Goal: Task Accomplishment & Management: Manage account settings

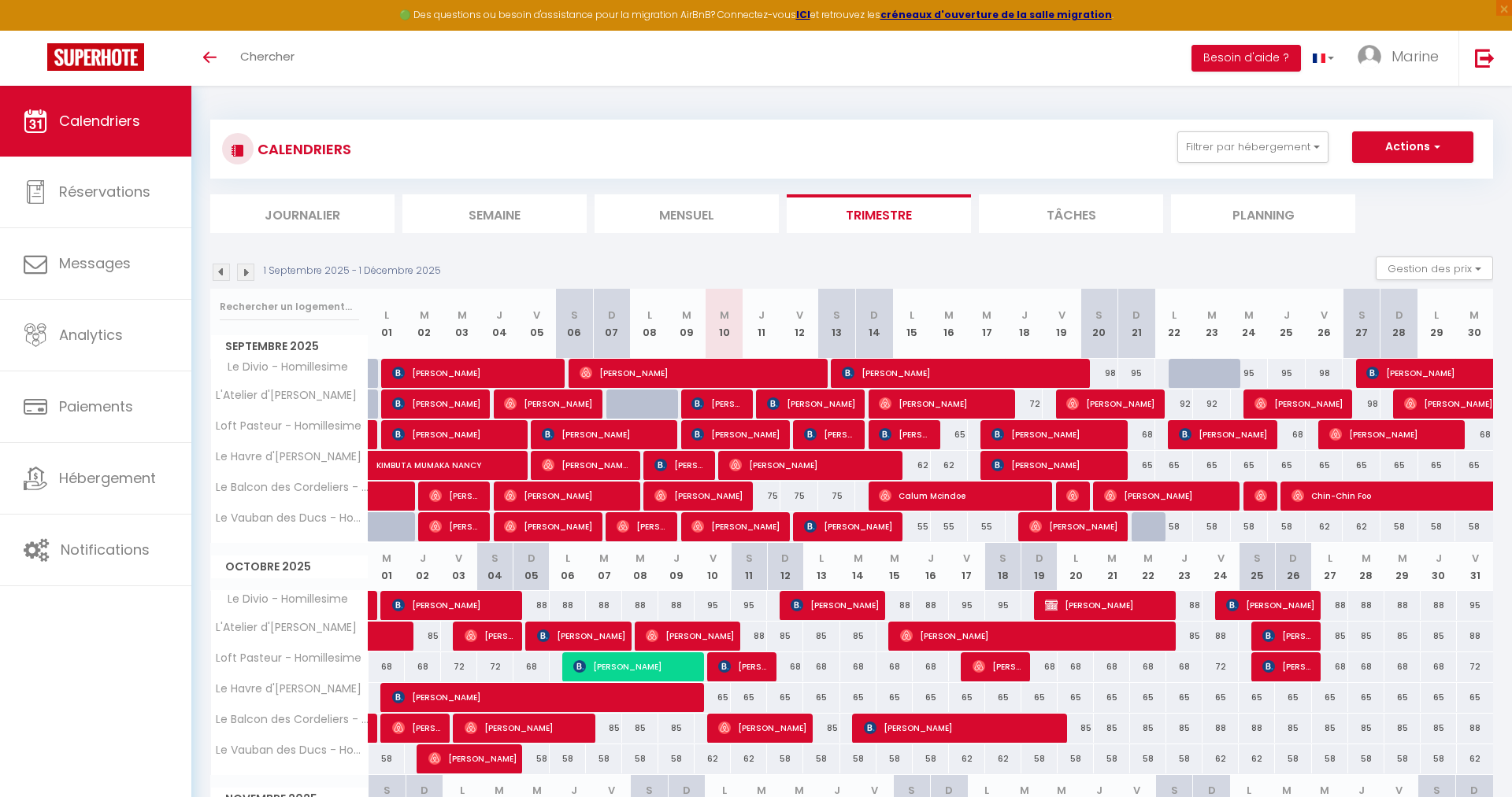
click at [919, 468] on div "62" at bounding box center [911, 466] width 38 height 29
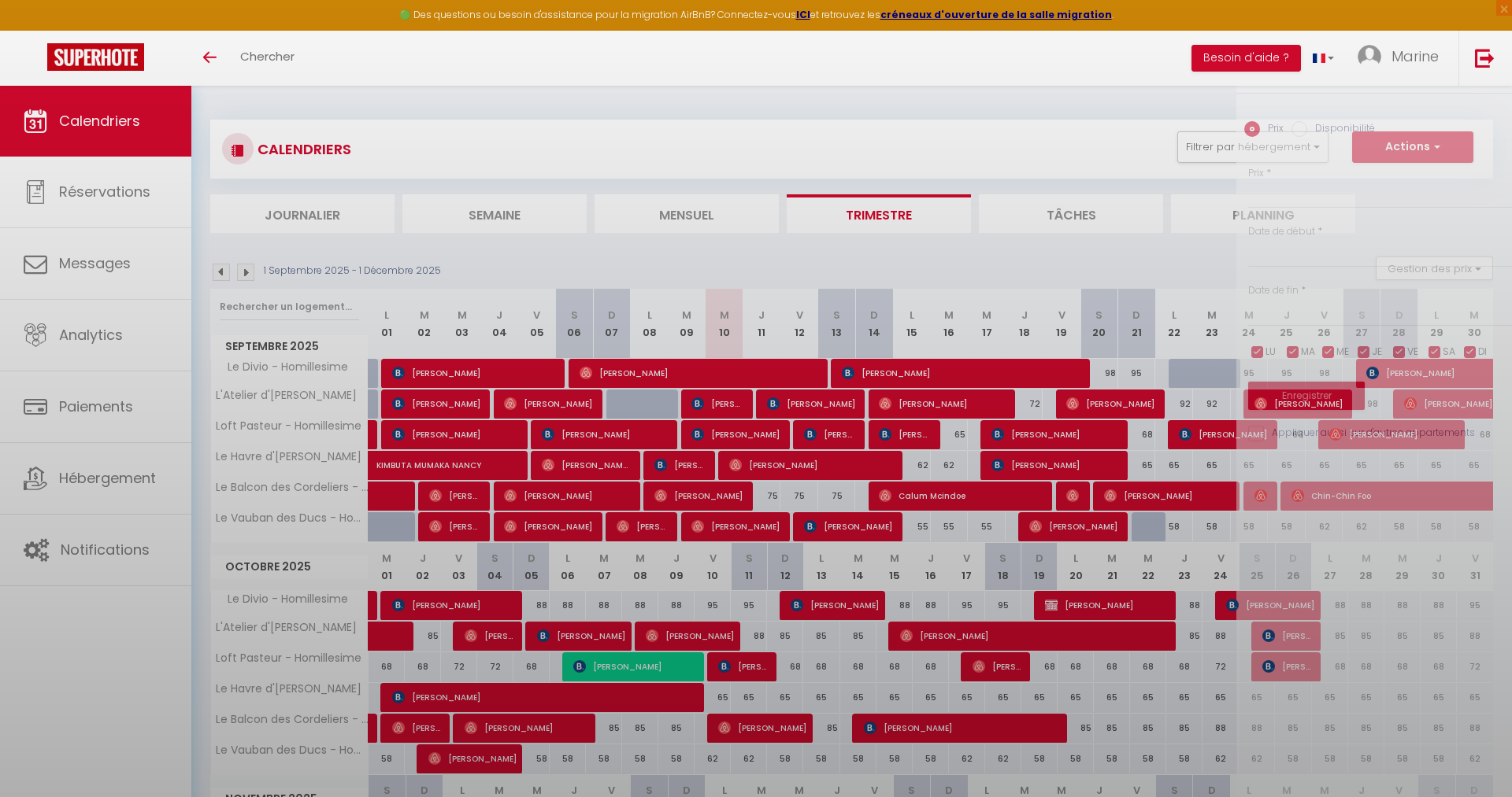
type input "62"
type input "Lun 15 Septembre 2025"
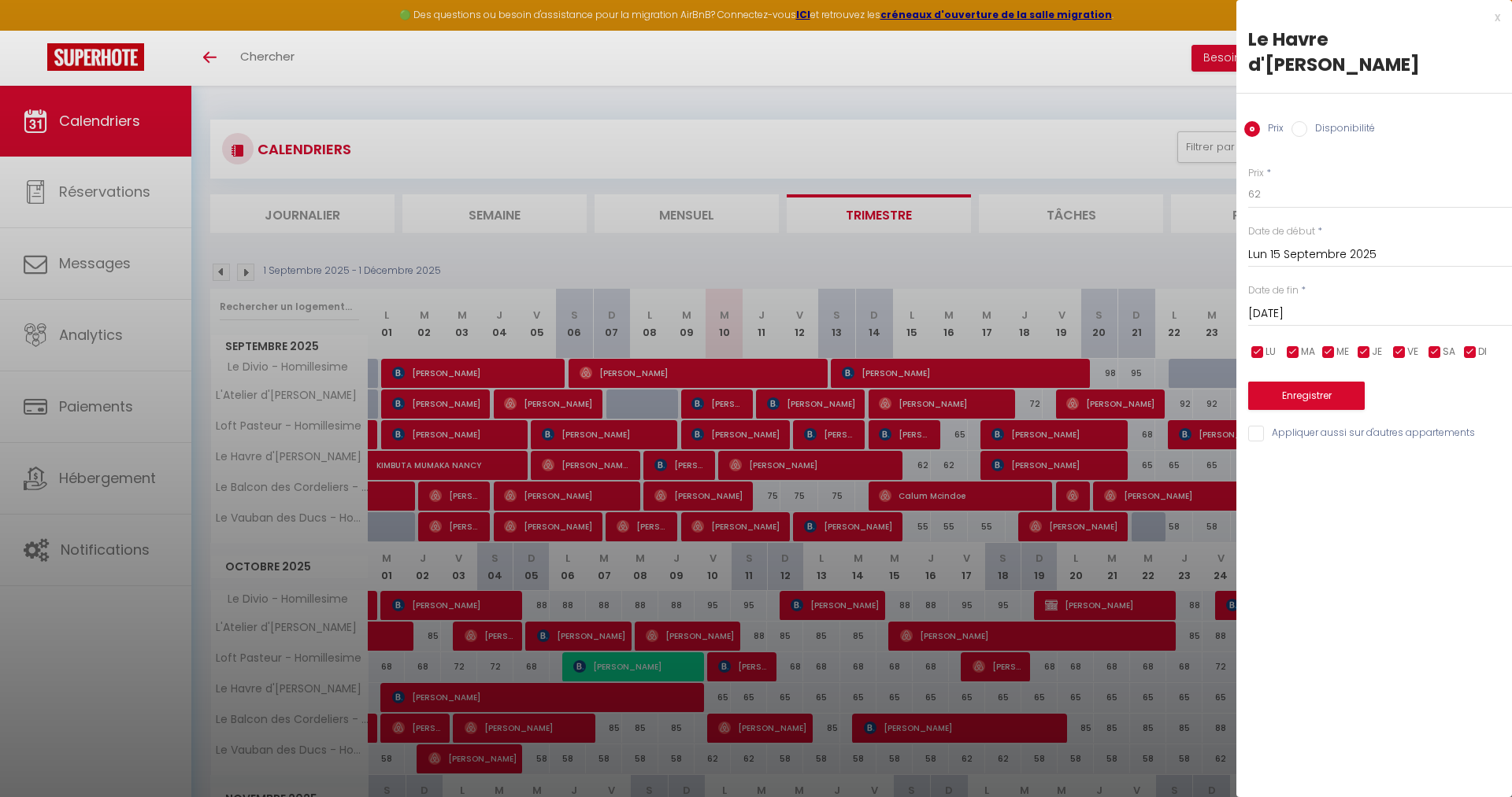
click at [1294, 307] on input "[DATE]" at bounding box center [1380, 314] width 264 height 20
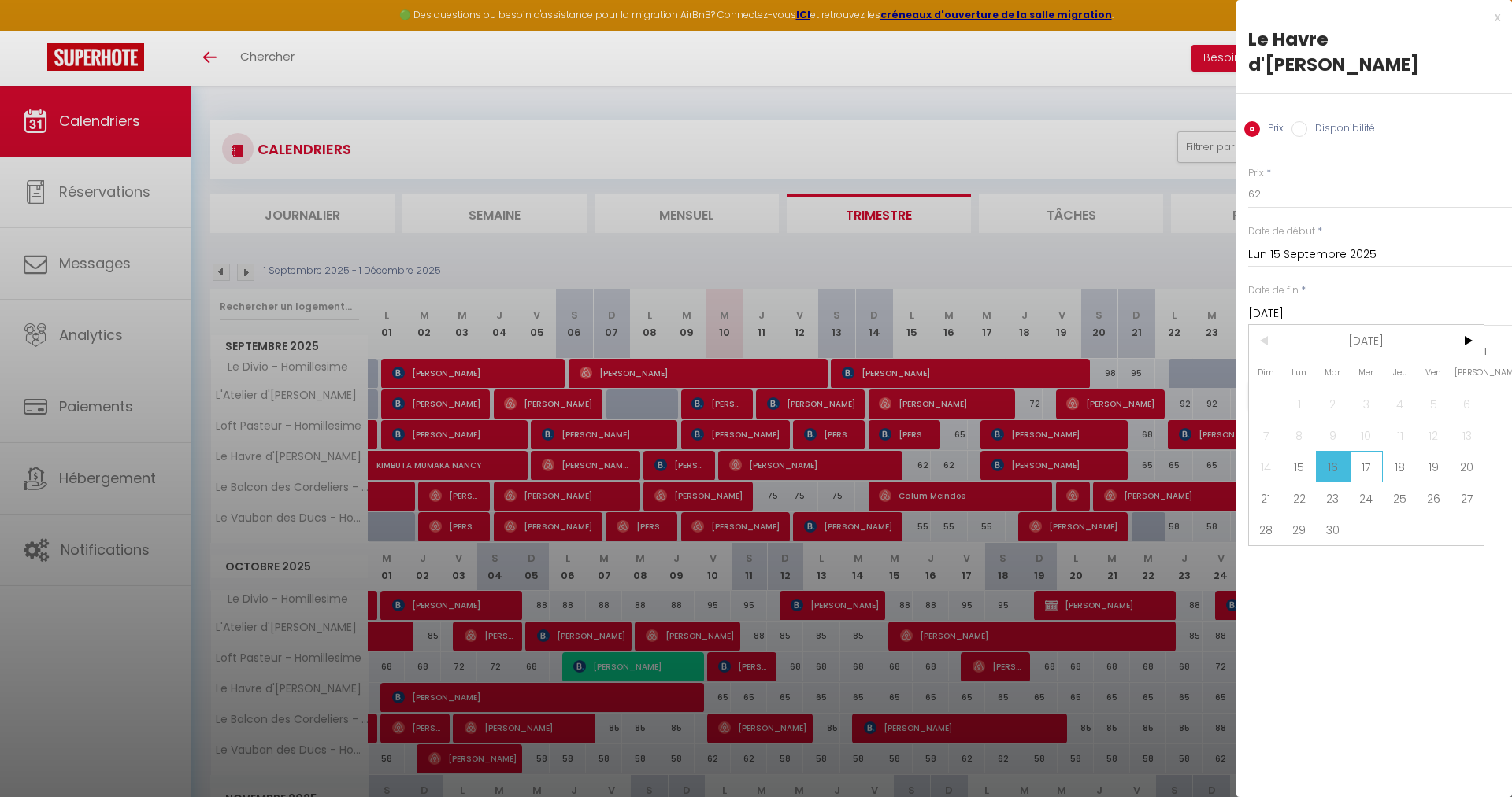
drag, startPoint x: 1367, startPoint y: 474, endPoint x: 1273, endPoint y: 153, distance: 334.5
click at [1367, 473] on span "17" at bounding box center [1367, 467] width 34 height 31
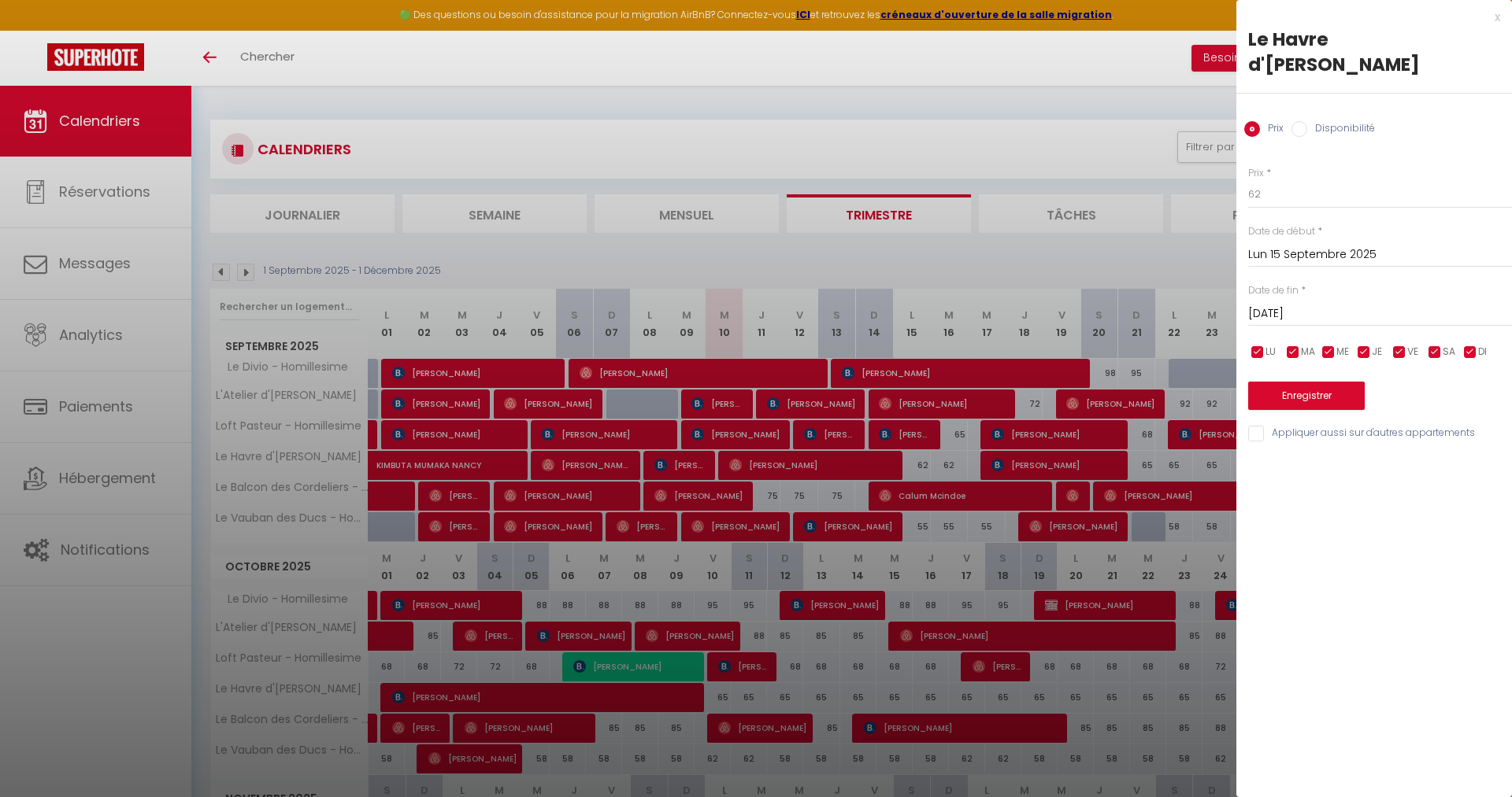
type input "Mer 17 Septembre 2025"
drag, startPoint x: 1272, startPoint y: 185, endPoint x: 985, endPoint y: 124, distance: 293.4
click at [991, 158] on body "🟢 Des questions ou besoin d'assistance pour la migration AirBnB? Connectez-vous…" at bounding box center [756, 580] width 1512 height 988
click at [1290, 200] on input "62" at bounding box center [1380, 194] width 264 height 28
drag, startPoint x: 1277, startPoint y: 191, endPoint x: 1187, endPoint y: 190, distance: 90.0
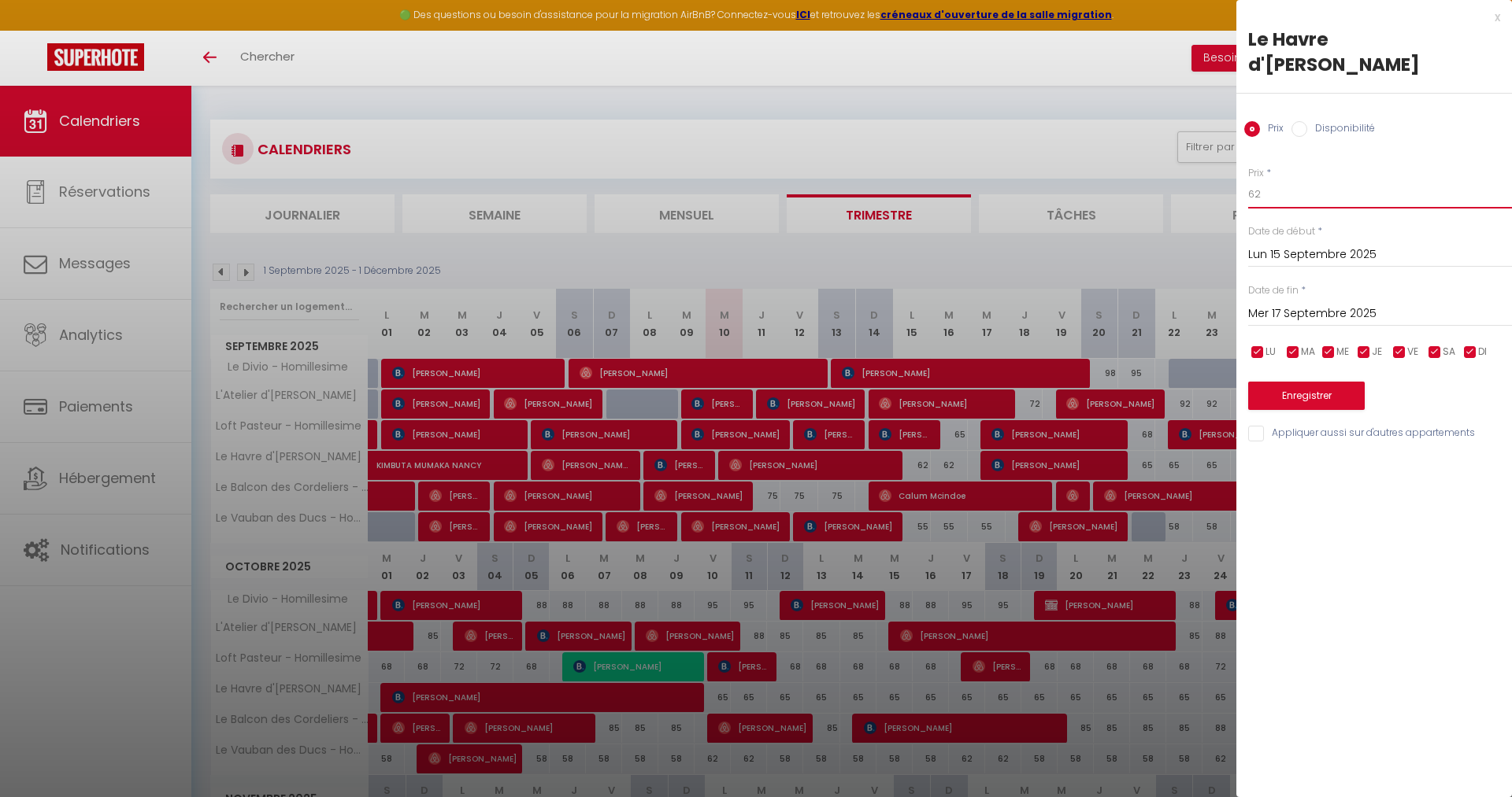
click at [1249, 192] on input "62" at bounding box center [1380, 194] width 264 height 28
type input "58"
click at [1321, 393] on button "Enregistrer" at bounding box center [1307, 396] width 117 height 28
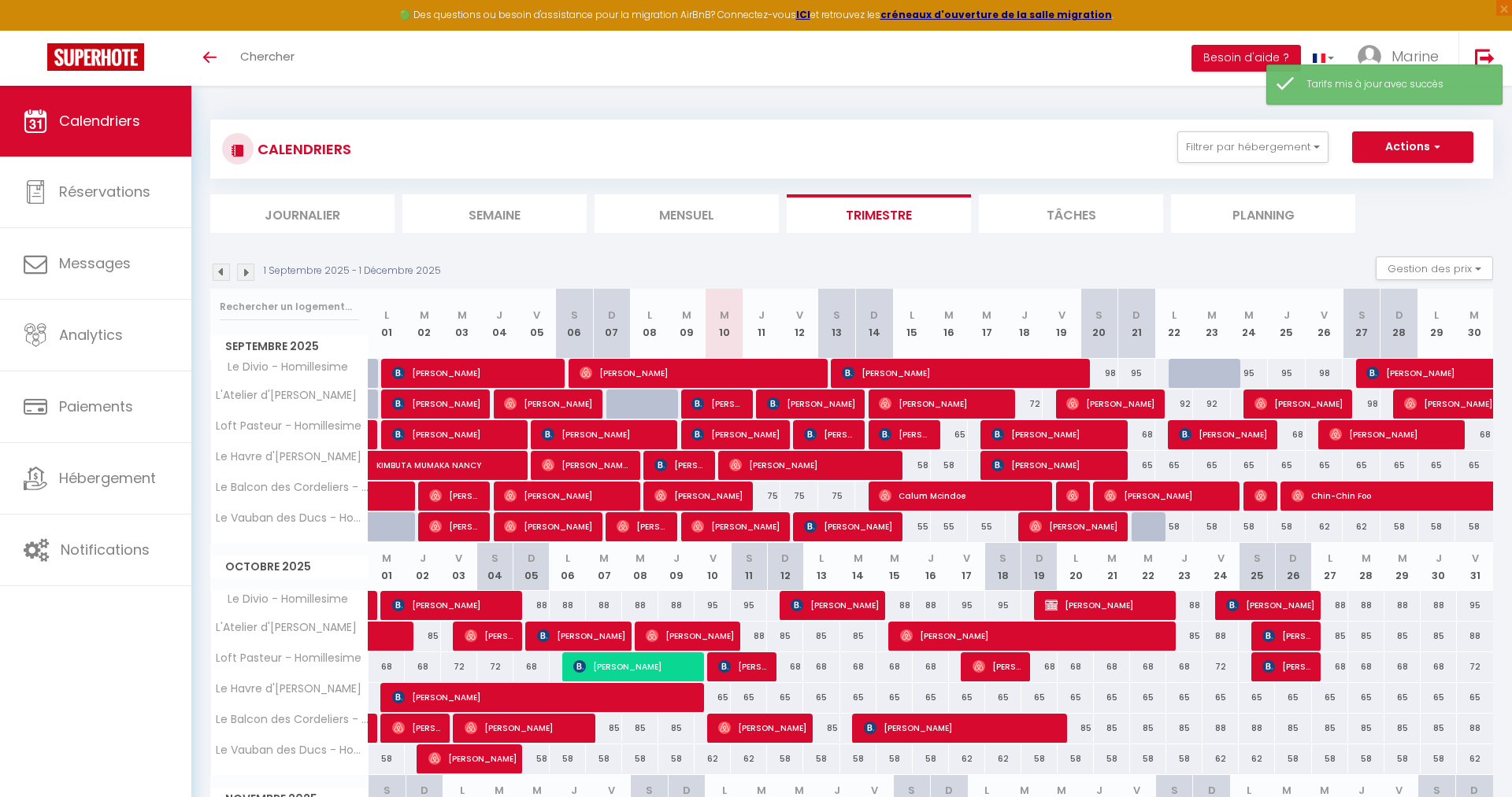
click at [966, 434] on div "65" at bounding box center [950, 435] width 38 height 29
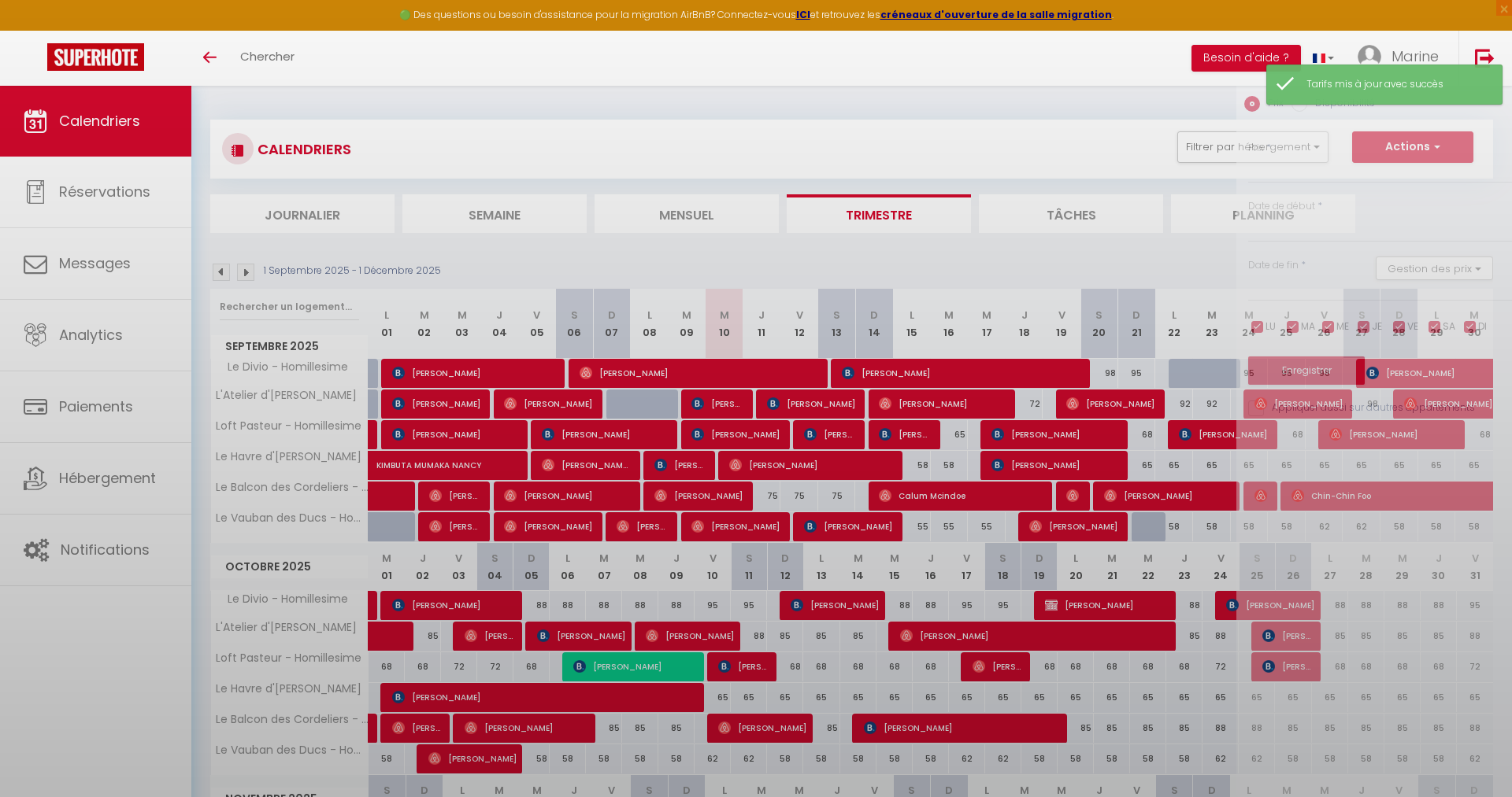
type input "65"
type input "[DATE]"
type input "Mer 17 Septembre 2025"
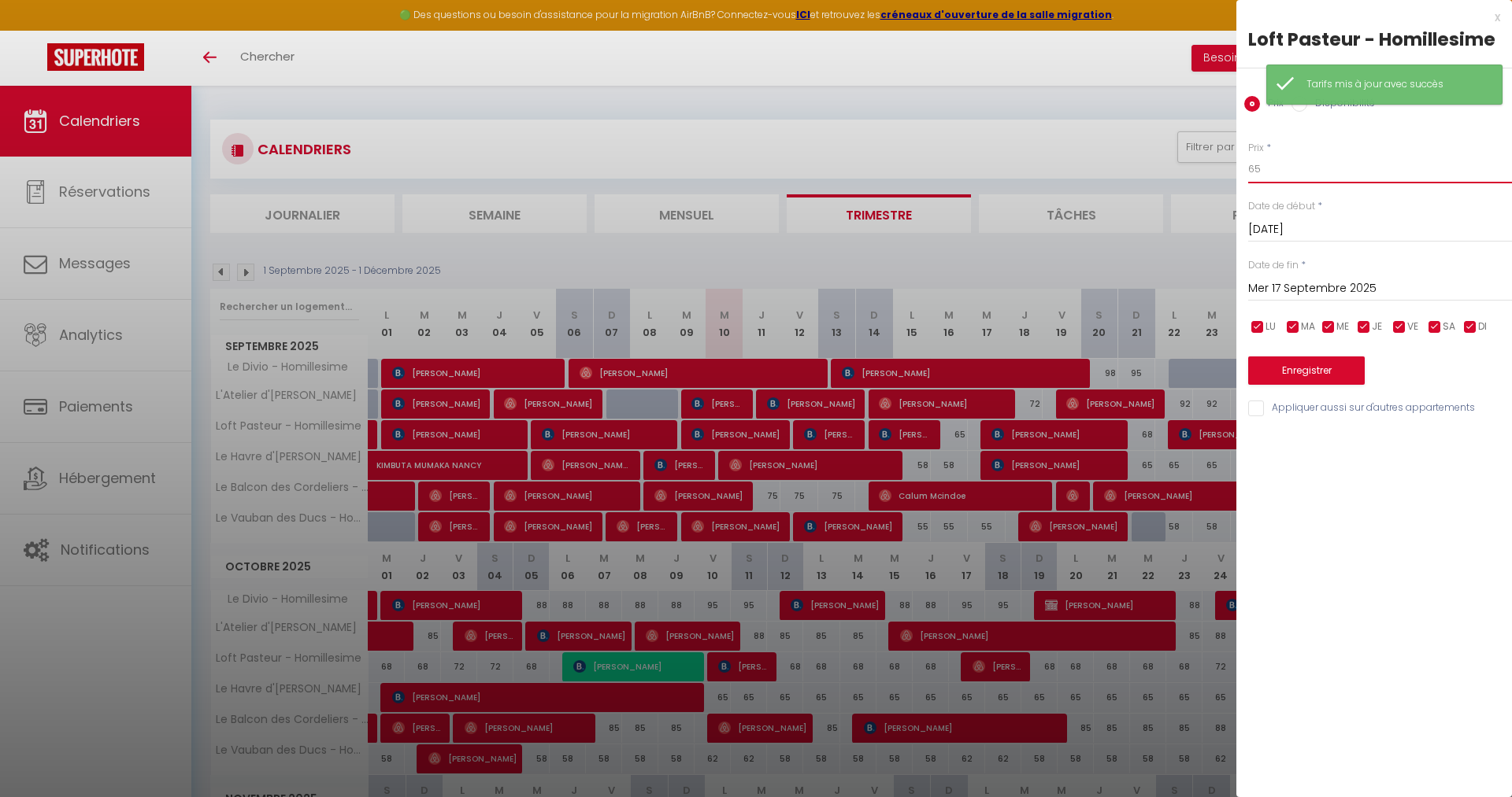
click at [1319, 179] on input "65" at bounding box center [1380, 169] width 264 height 28
type input "61"
click at [1273, 375] on button "Enregistrer" at bounding box center [1307, 370] width 117 height 28
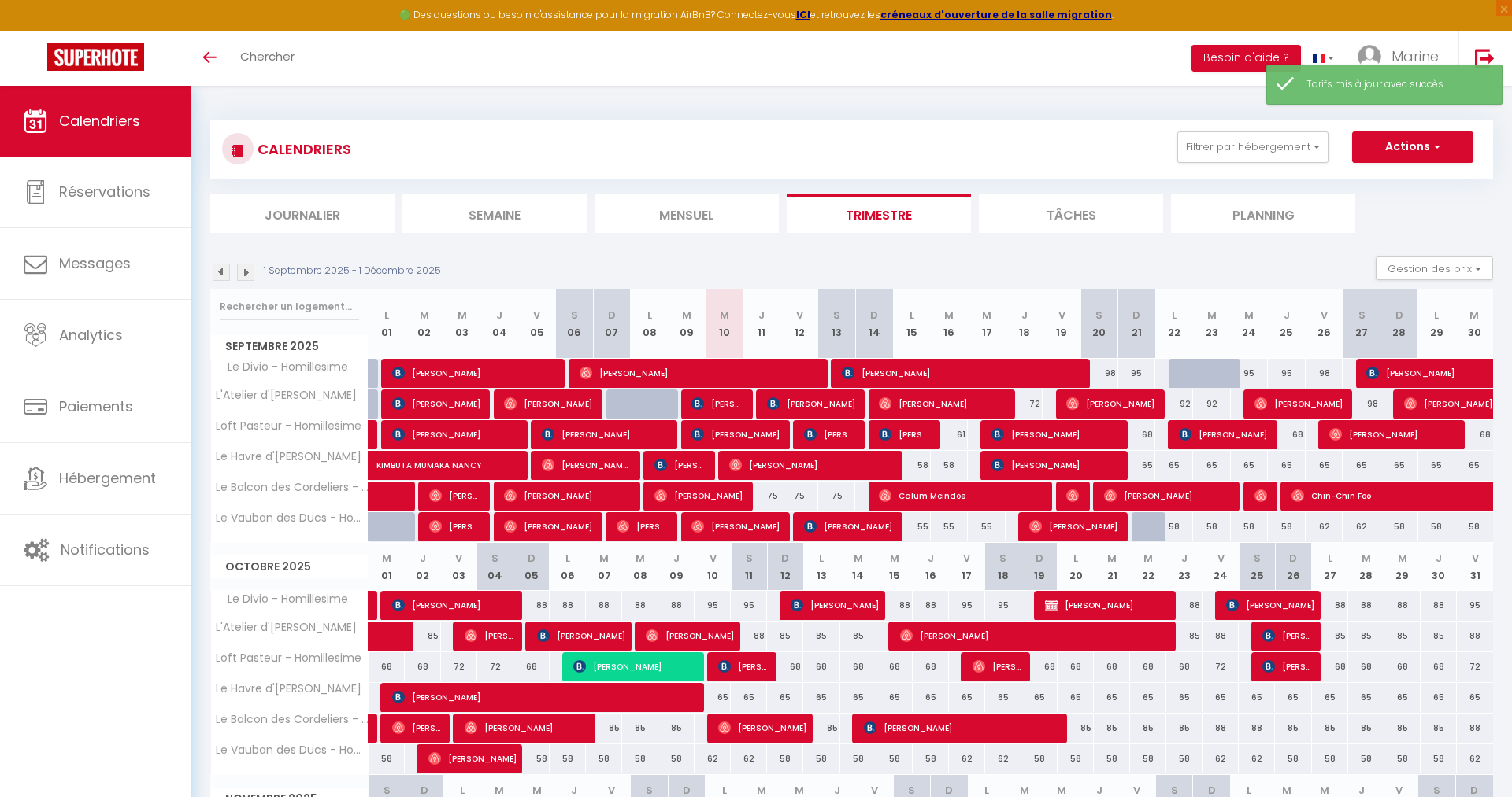
click at [1148, 462] on div "65" at bounding box center [1137, 466] width 38 height 29
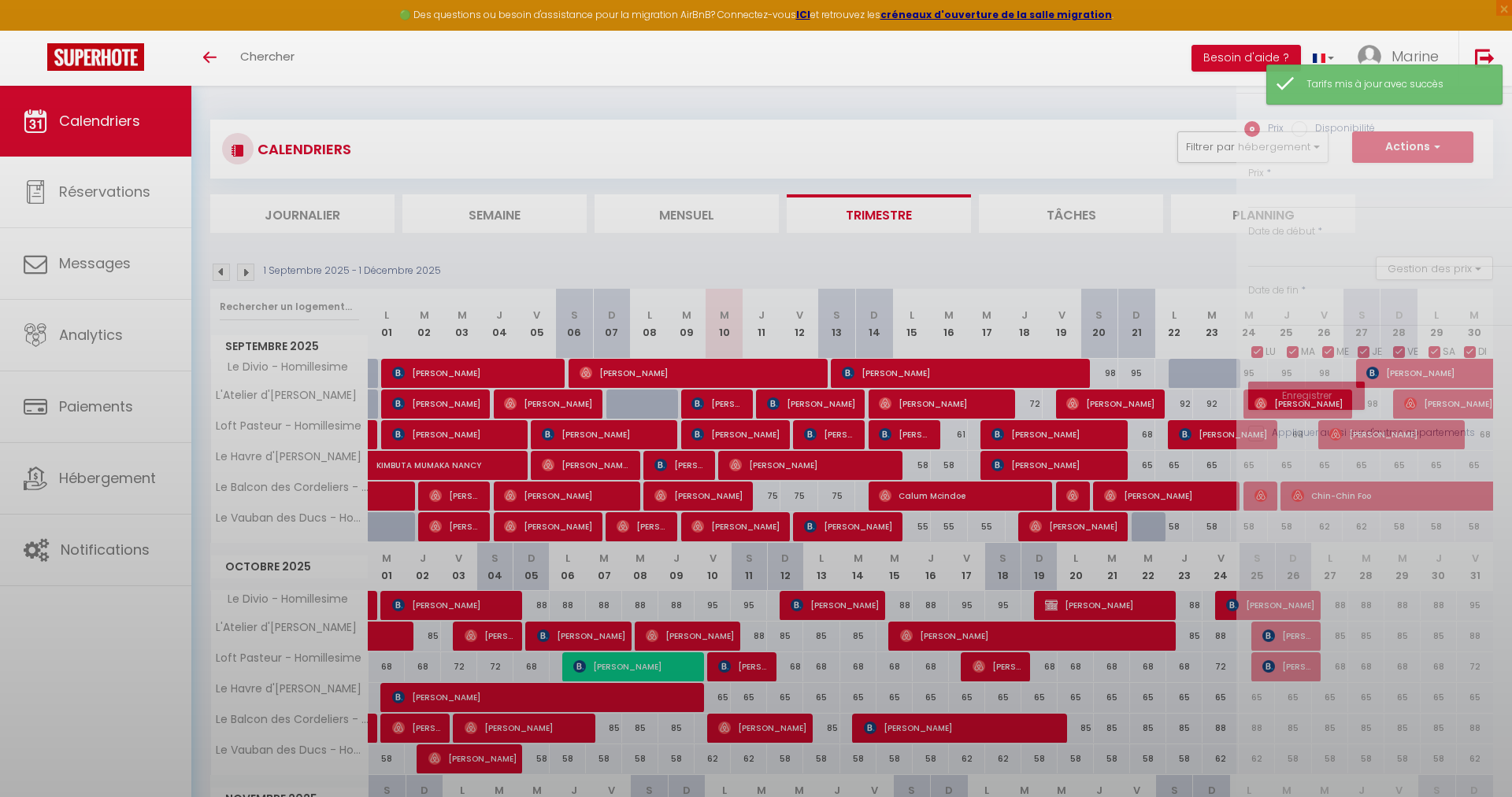
type input "65"
type input "Dim 21 Septembre 2025"
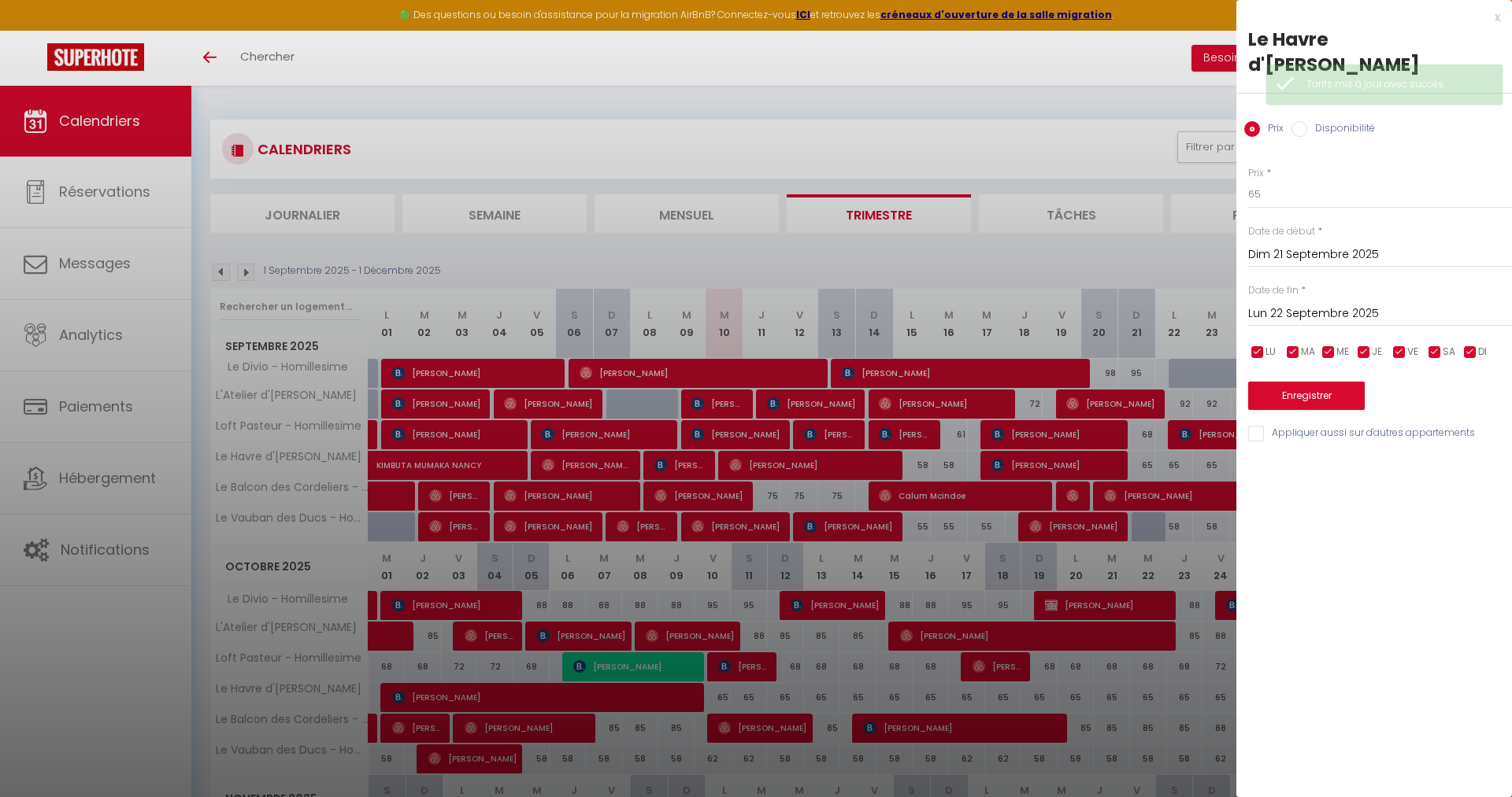
click at [1313, 309] on input "Lun 22 Septembre 2025" at bounding box center [1380, 314] width 264 height 20
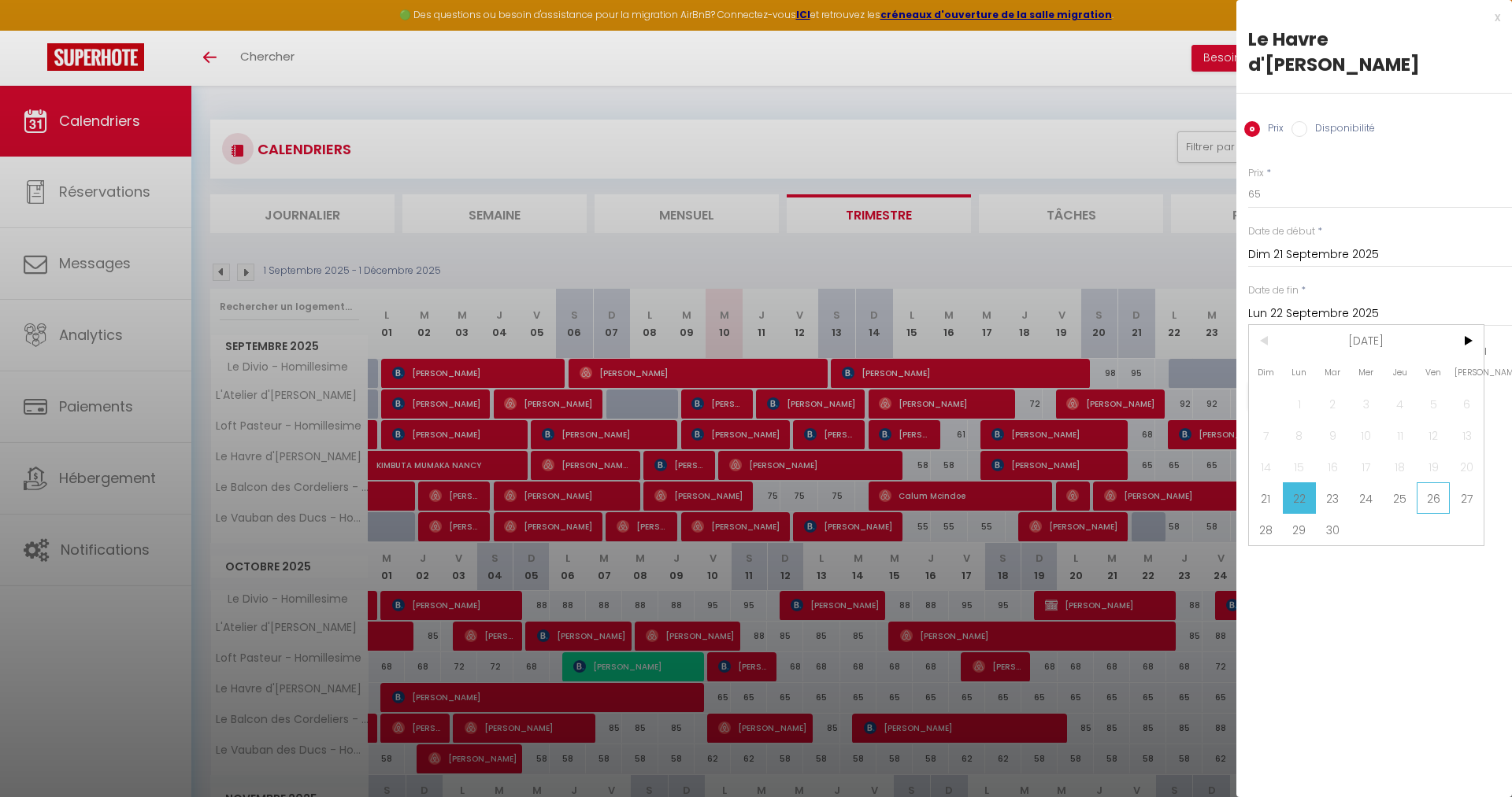
click at [1427, 503] on span "26" at bounding box center [1434, 498] width 34 height 31
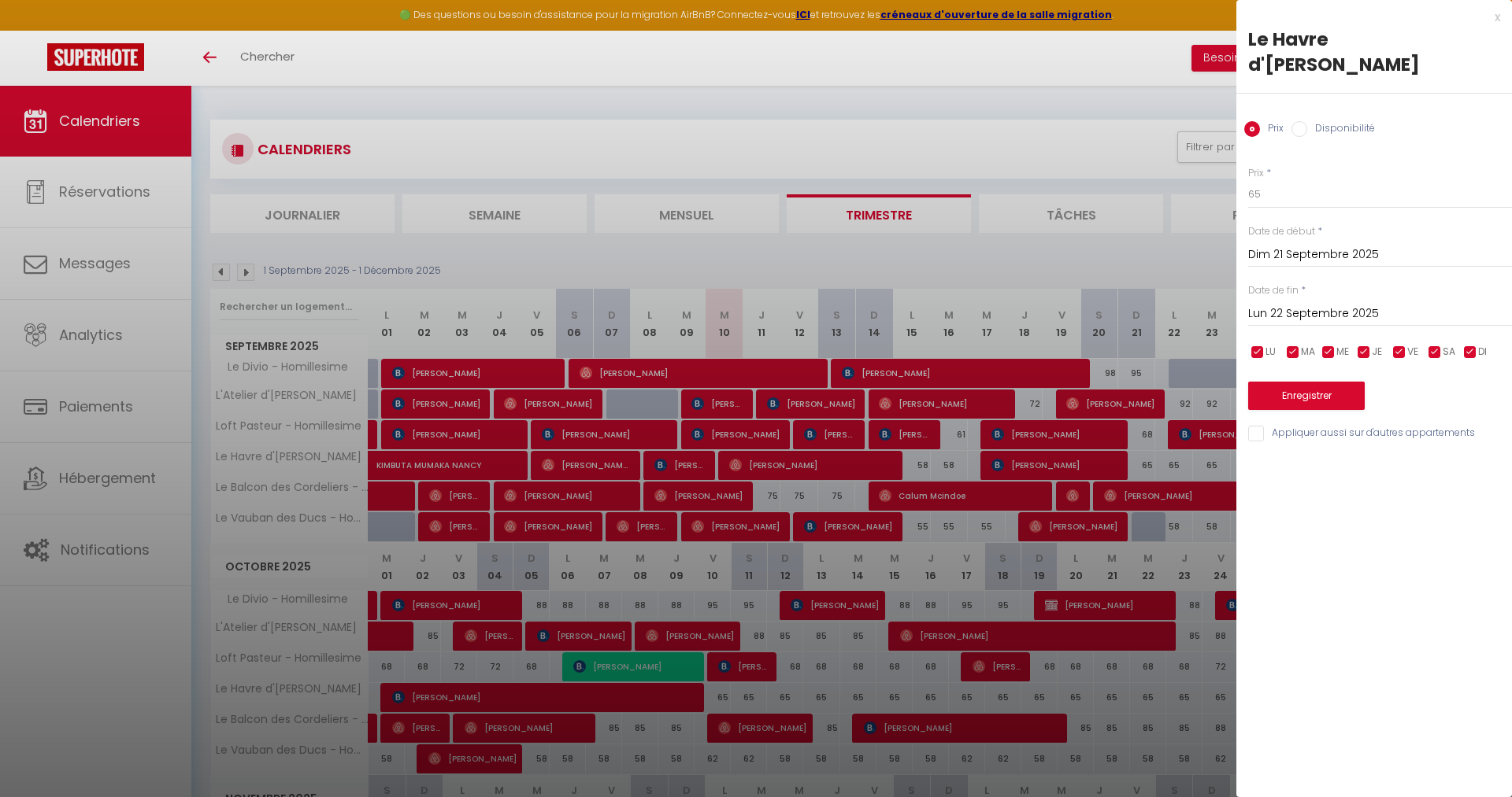
type input "Ven 26 Septembre 2025"
click at [1265, 201] on input "65" at bounding box center [1380, 194] width 264 height 28
type input "62"
click at [1310, 396] on button "Enregistrer" at bounding box center [1307, 396] width 117 height 28
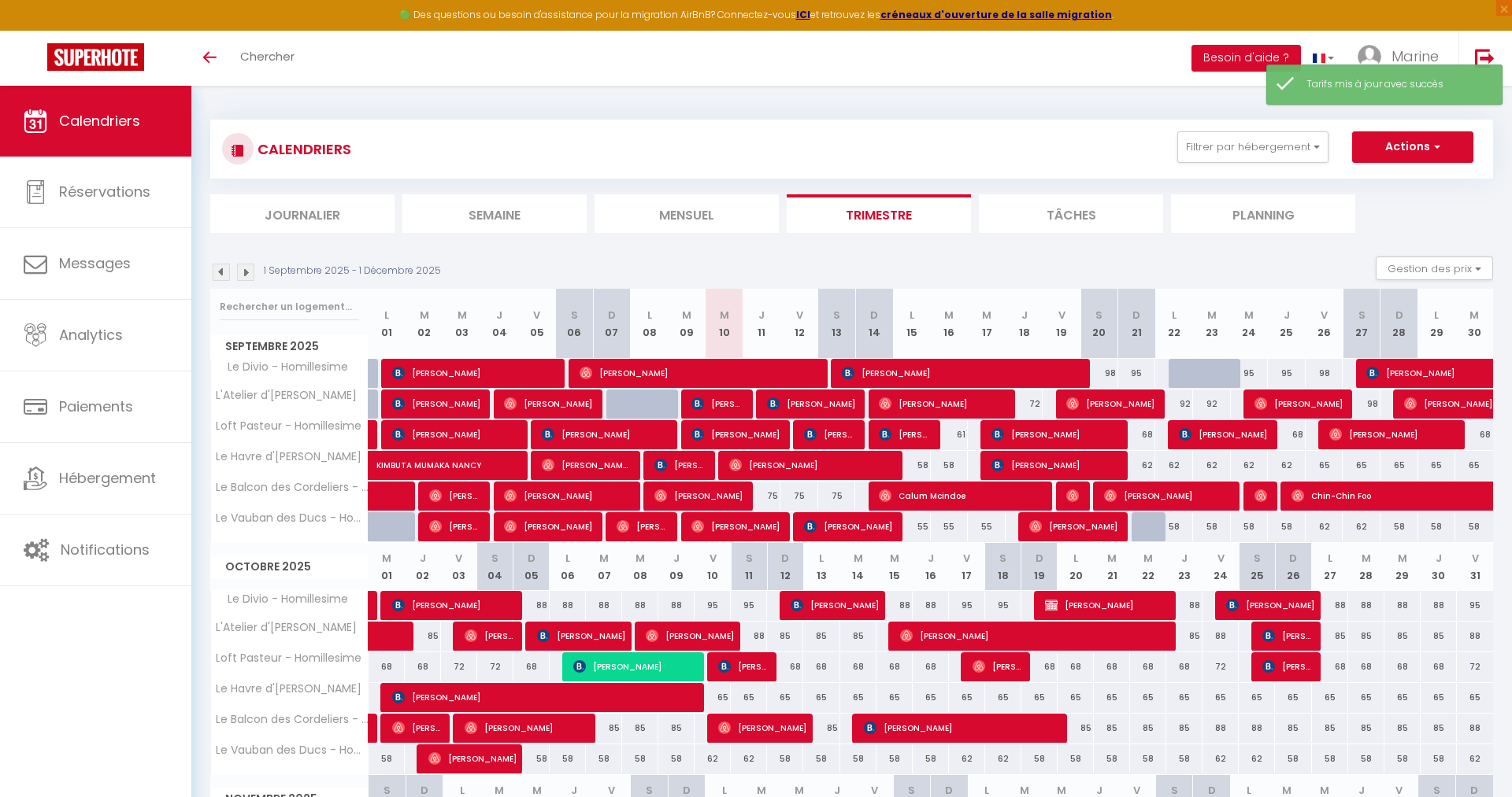
click at [1177, 401] on div "92" at bounding box center [1174, 404] width 38 height 29
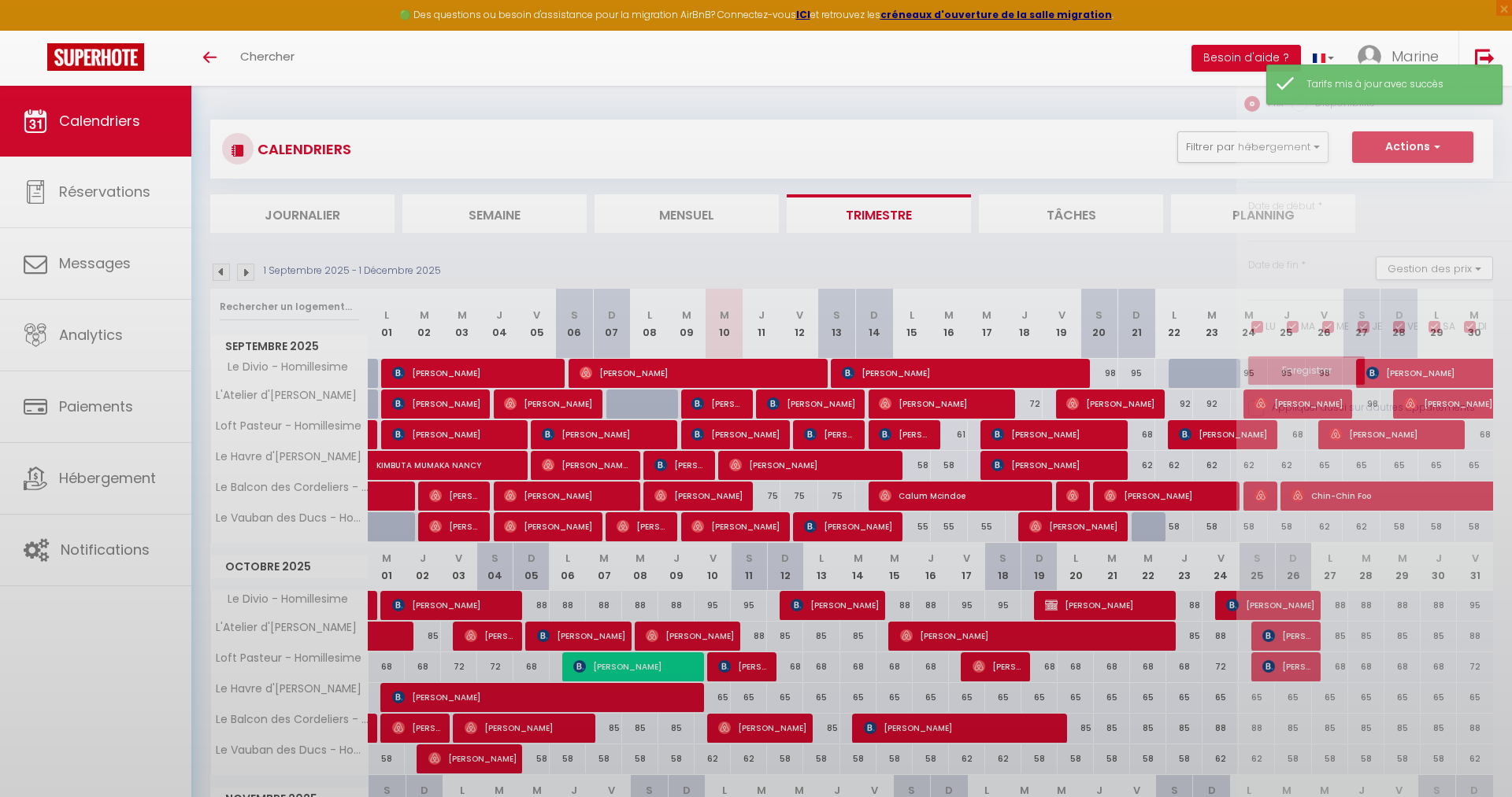
type input "92"
type input "Lun 22 Septembre 2025"
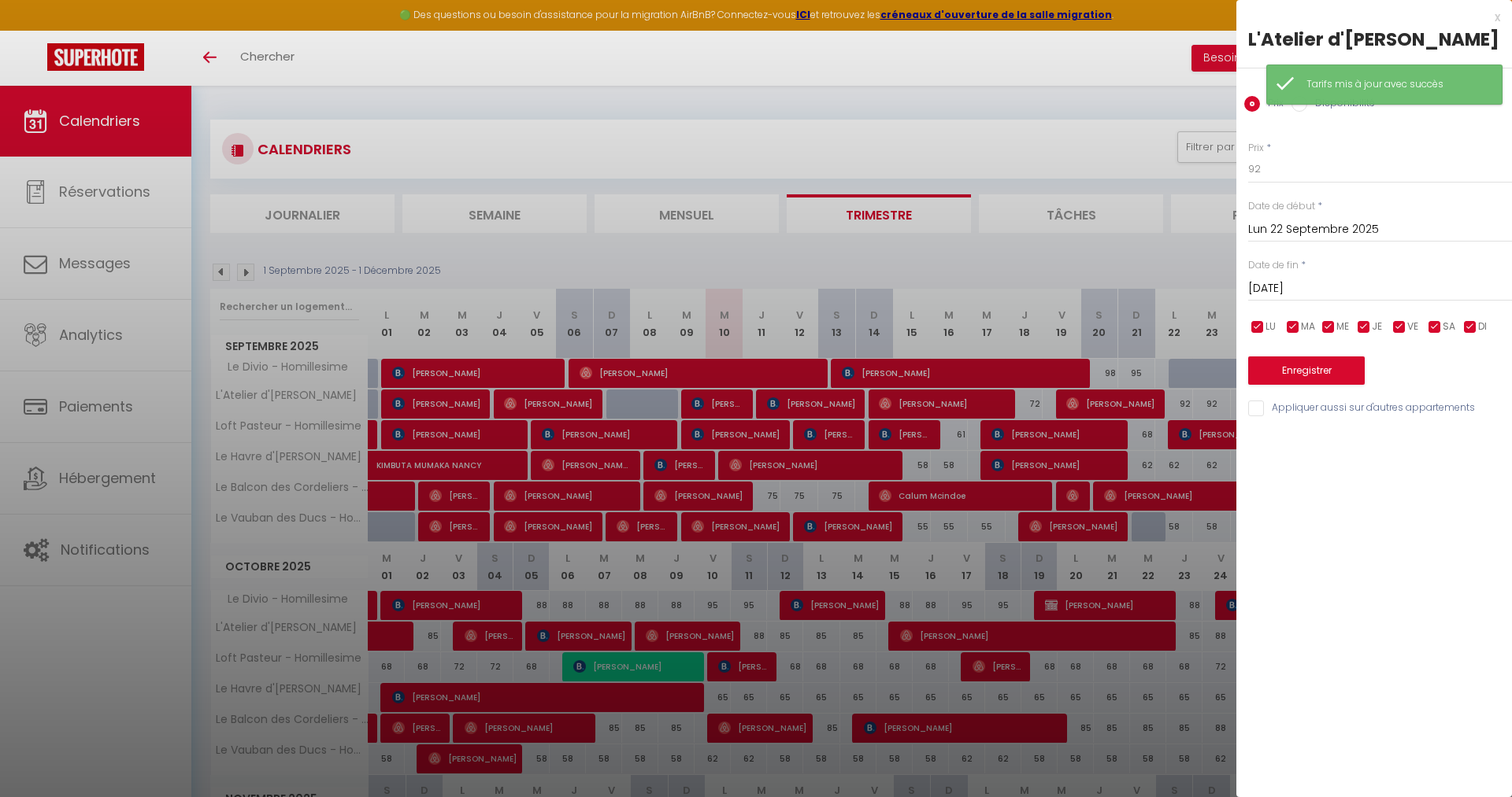
click at [1308, 299] on input "[DATE]" at bounding box center [1380, 288] width 264 height 20
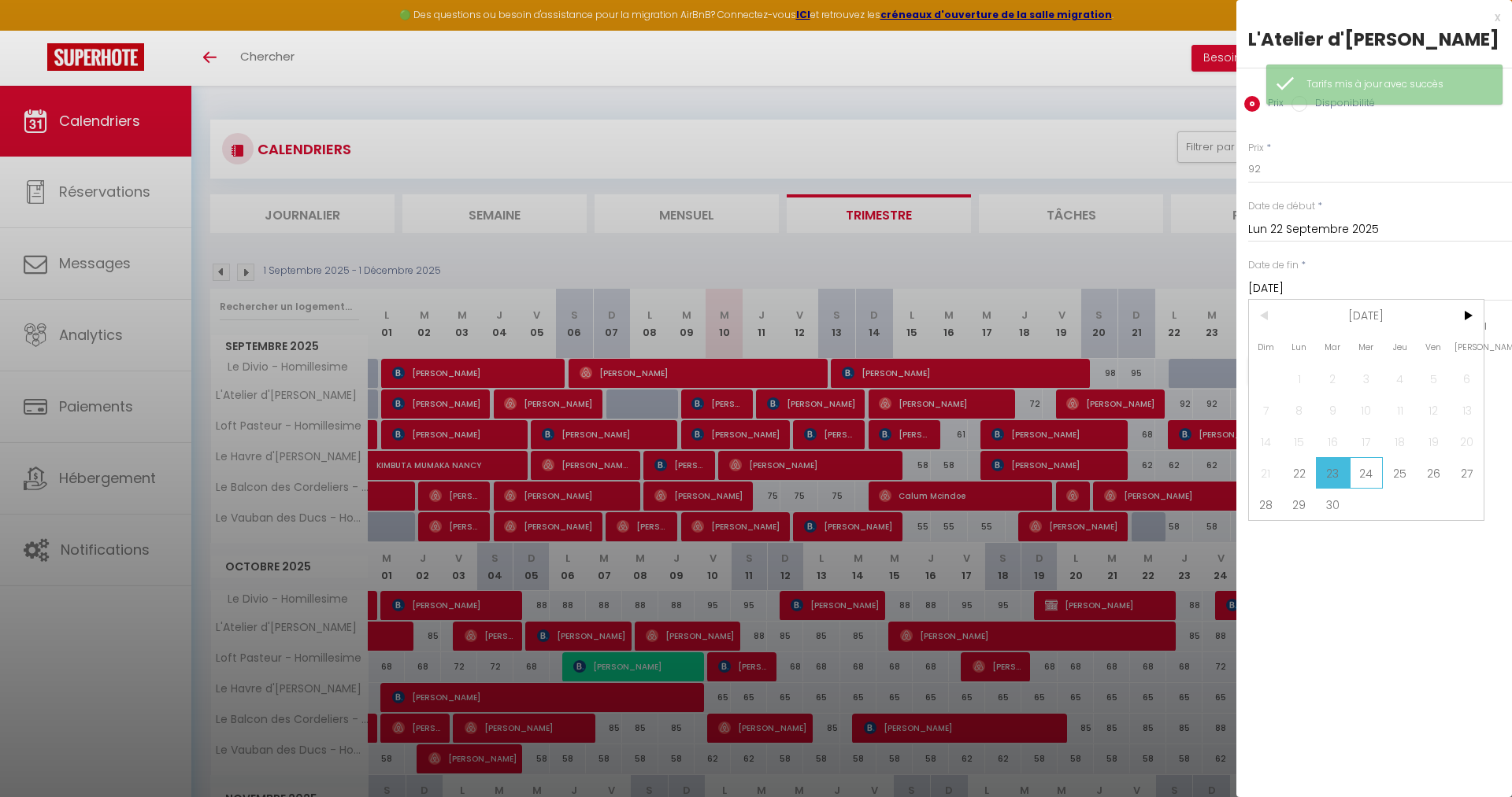
click at [1370, 489] on span "24" at bounding box center [1367, 473] width 34 height 31
type input "Mer 24 Septembre 2025"
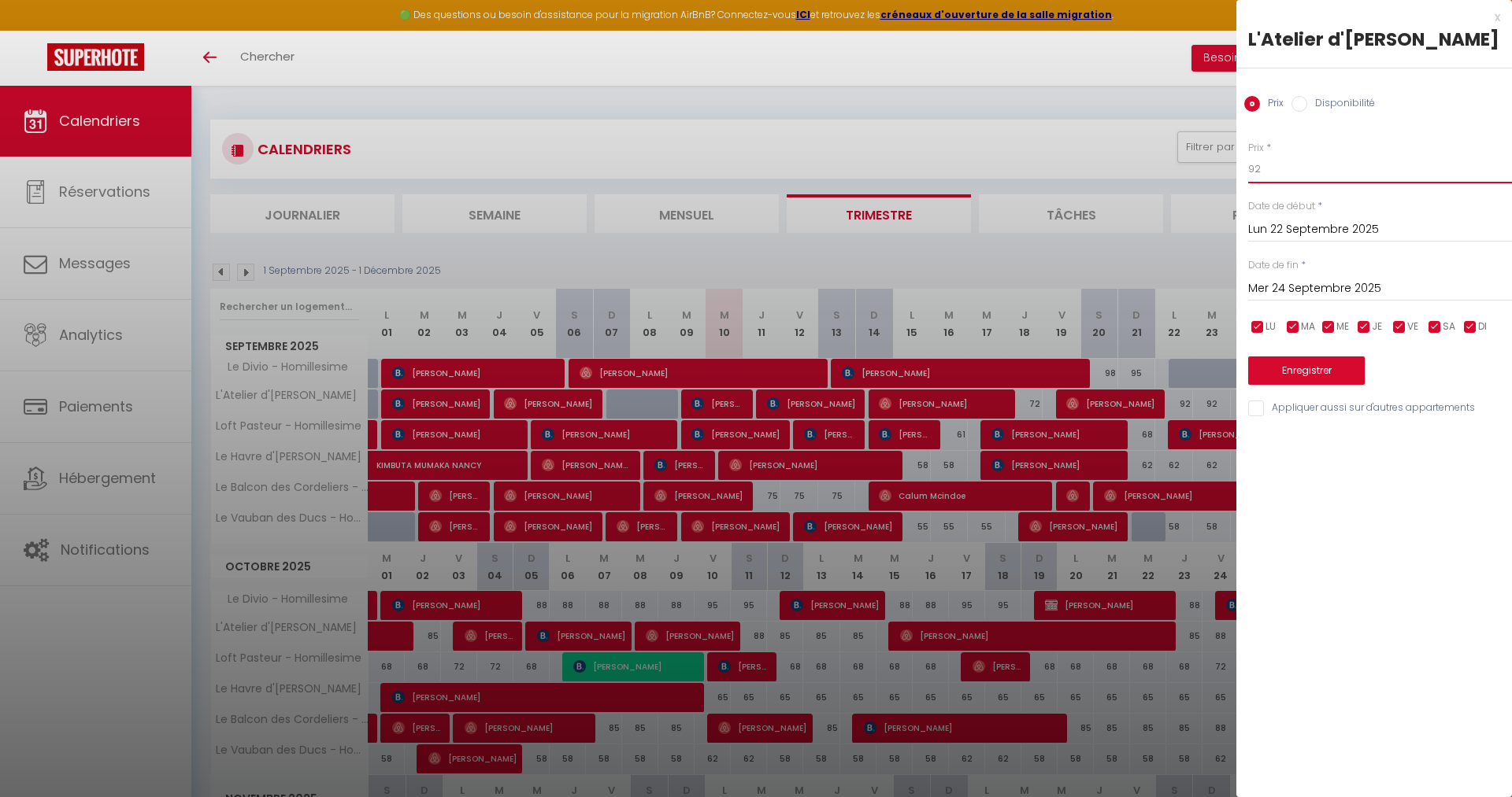
drag, startPoint x: 1307, startPoint y: 195, endPoint x: 1146, endPoint y: 145, distance: 168.6
click at [1249, 183] on input "92" at bounding box center [1380, 169] width 264 height 28
type input "78"
click at [1330, 385] on button "Enregistrer" at bounding box center [1307, 370] width 117 height 28
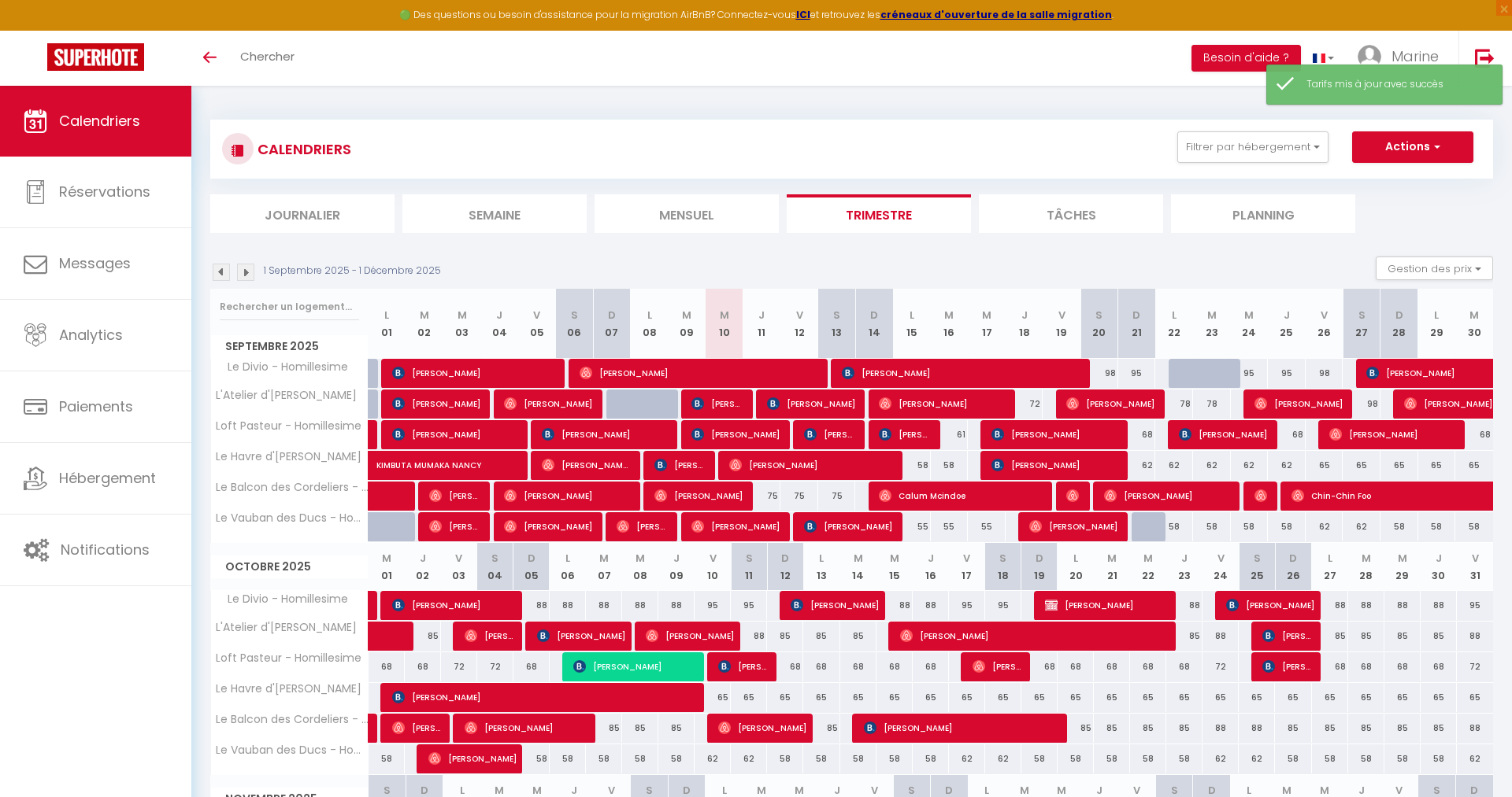
click at [1102, 374] on div "98" at bounding box center [1100, 373] width 38 height 29
type input "98"
type input "Sam 20 Septembre 2025"
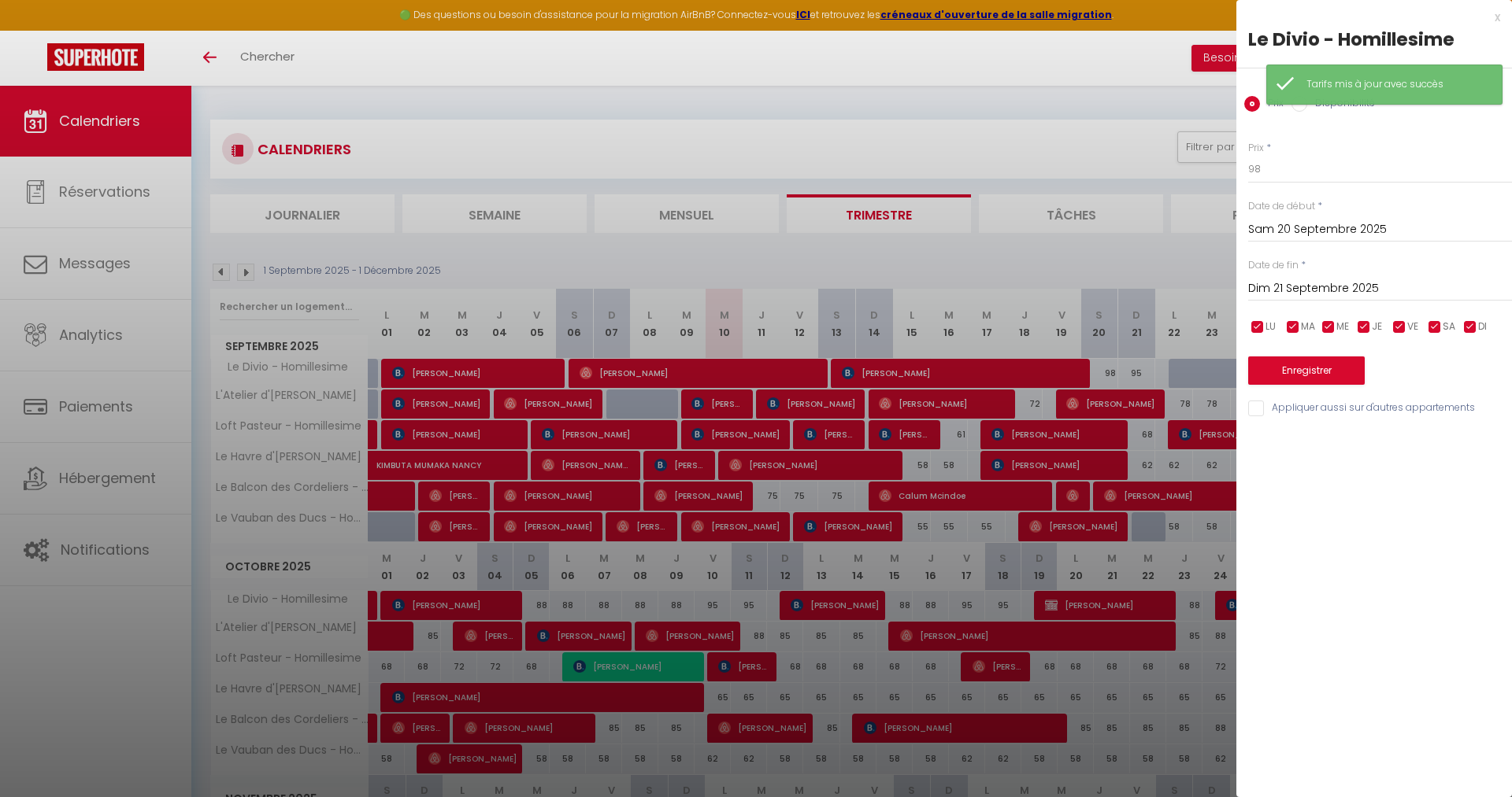
click at [1295, 289] on input "Dim 21 Septembre 2025" at bounding box center [1380, 288] width 264 height 20
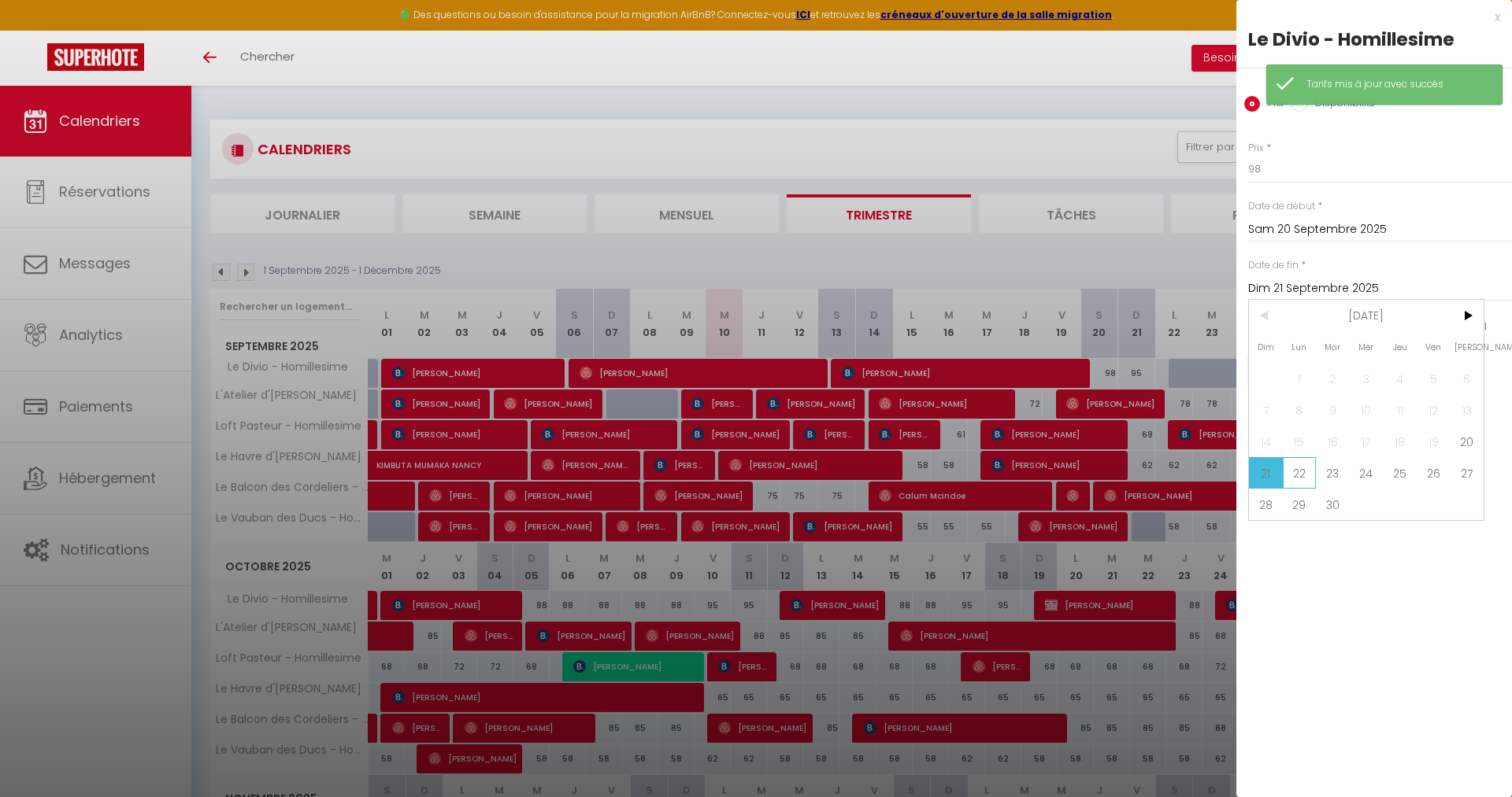
click at [1306, 470] on span "22" at bounding box center [1299, 473] width 34 height 31
type input "Lun 22 Septembre 2025"
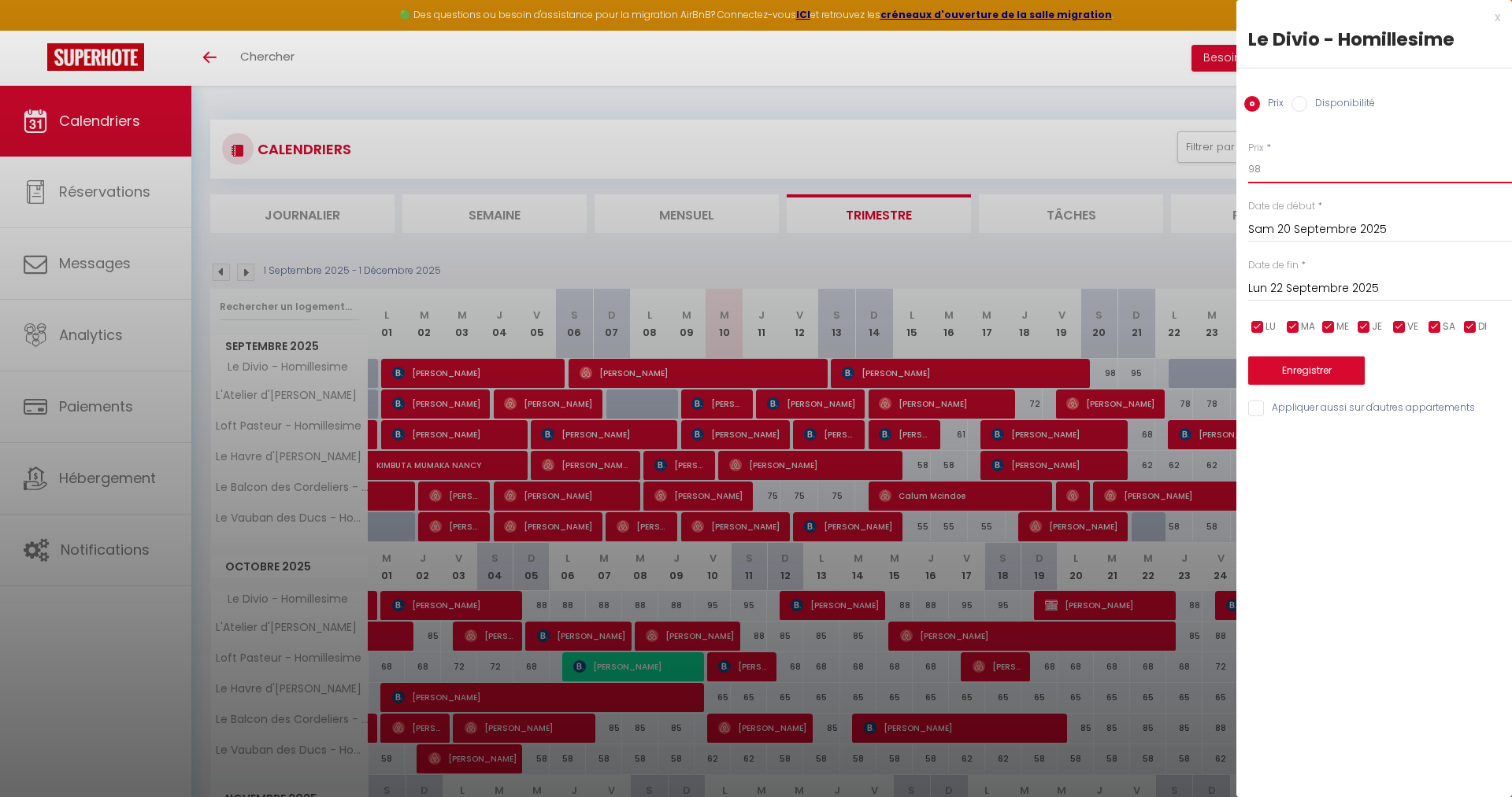
drag, startPoint x: 1220, startPoint y: 158, endPoint x: 1183, endPoint y: 156, distance: 37.1
click at [1249, 156] on input "98" at bounding box center [1380, 169] width 264 height 28
type input "81"
click at [1290, 369] on button "Enregistrer" at bounding box center [1307, 370] width 117 height 28
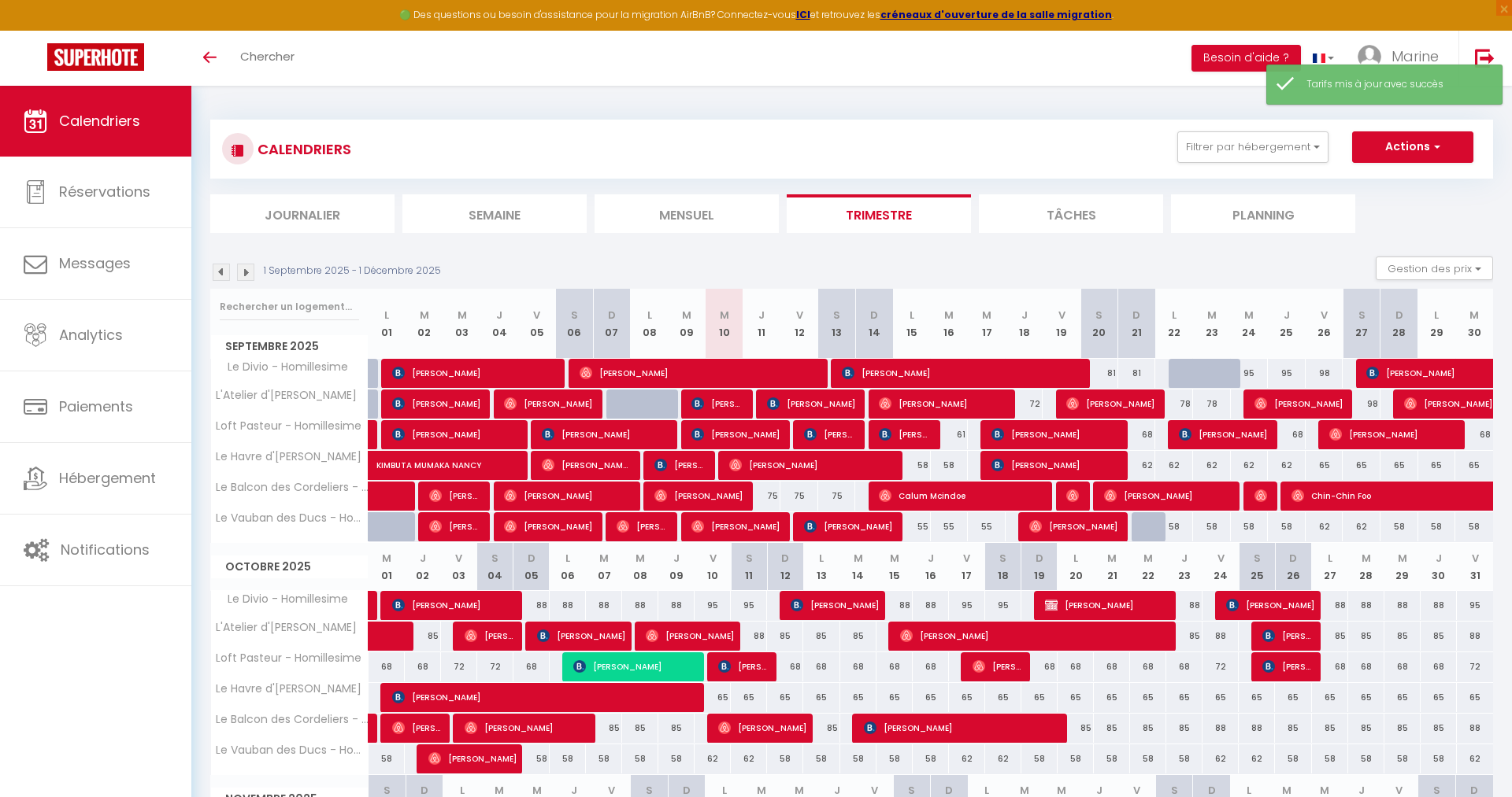
click at [1254, 375] on div "95" at bounding box center [1250, 373] width 38 height 29
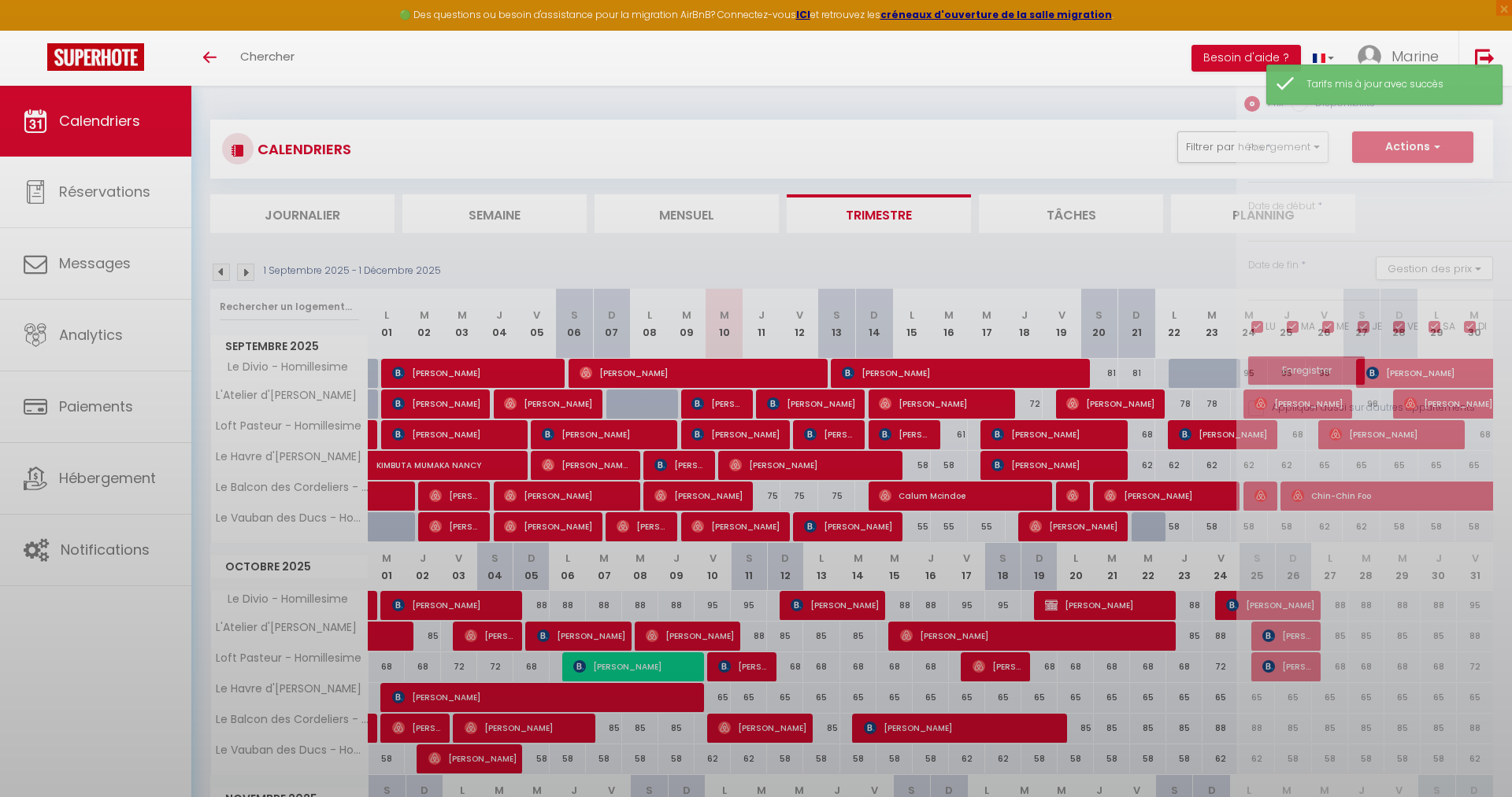
type input "95"
type input "Mer 24 Septembre 2025"
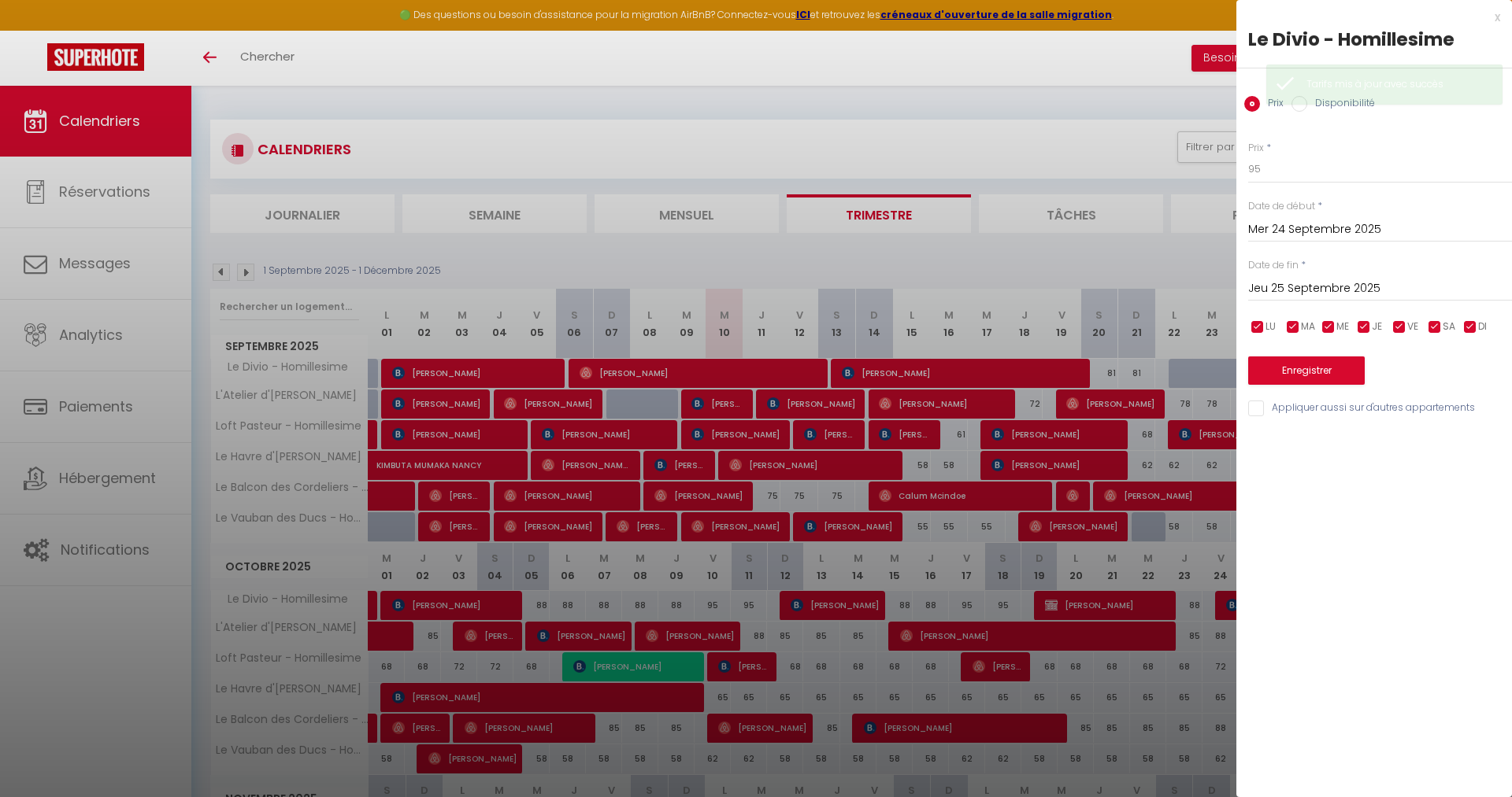
click at [1321, 294] on input "Jeu 25 Septembre 2025" at bounding box center [1380, 288] width 264 height 20
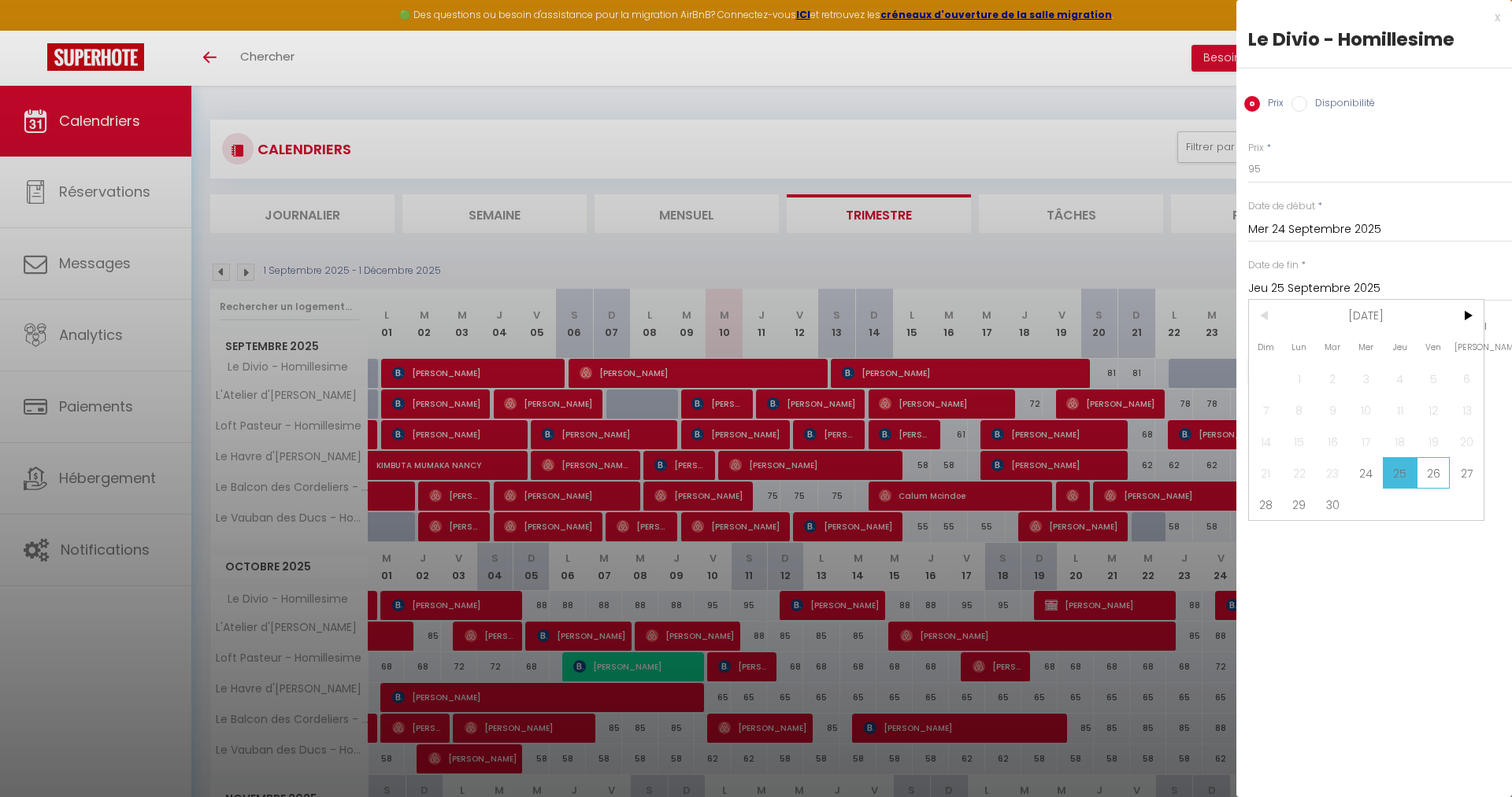
click at [1435, 477] on span "26" at bounding box center [1434, 473] width 34 height 31
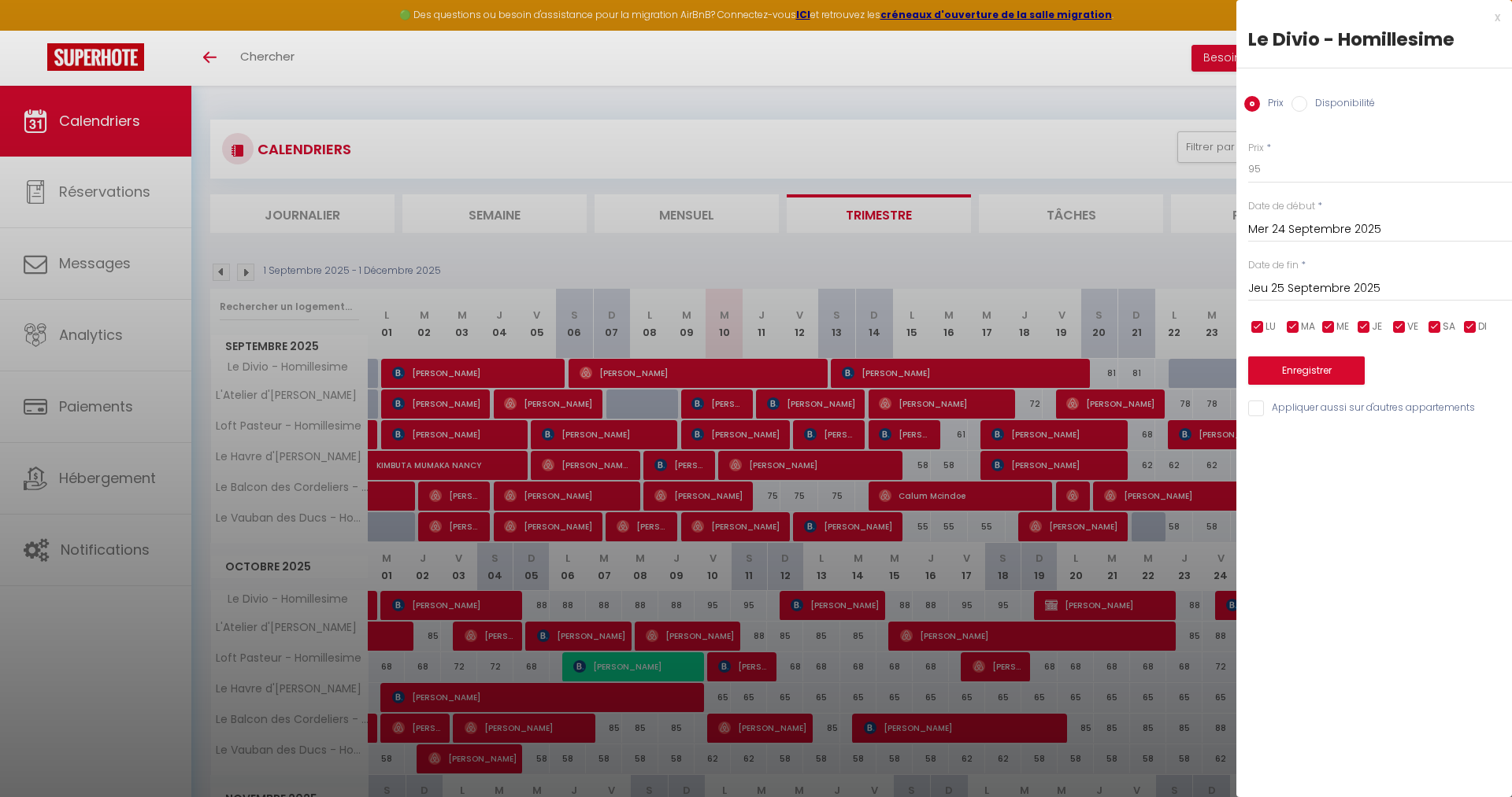
type input "Ven 26 Septembre 2025"
drag, startPoint x: 1290, startPoint y: 164, endPoint x: 1146, endPoint y: 154, distance: 144.3
click at [1249, 155] on input "95" at bounding box center [1380, 169] width 264 height 28
type input "81"
click at [1328, 367] on button "Enregistrer" at bounding box center [1307, 370] width 117 height 28
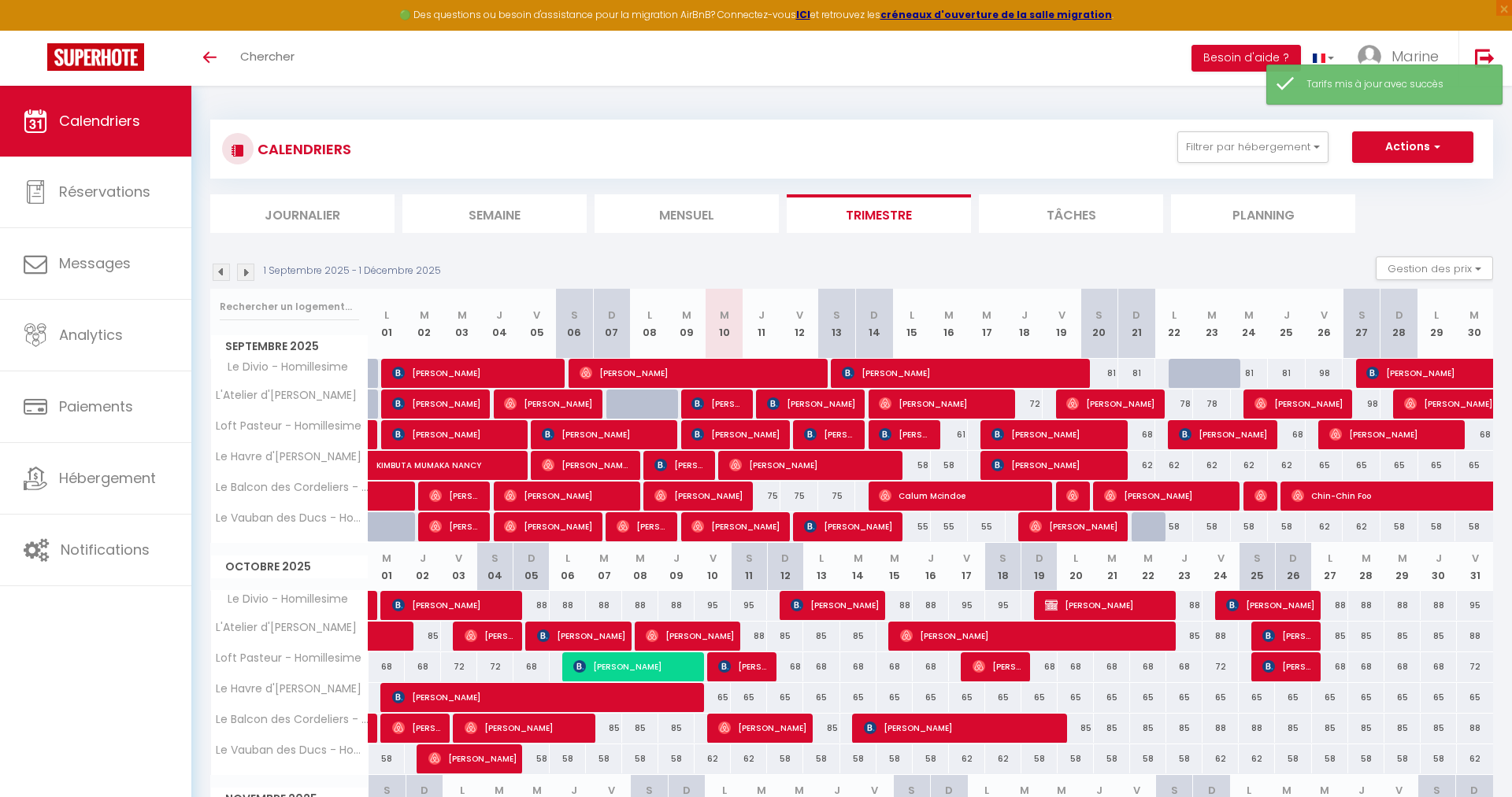
click at [1327, 374] on div "98" at bounding box center [1325, 373] width 38 height 29
type input "98"
type input "Ven 26 Septembre 2025"
type input "Sam 27 Septembre 2025"
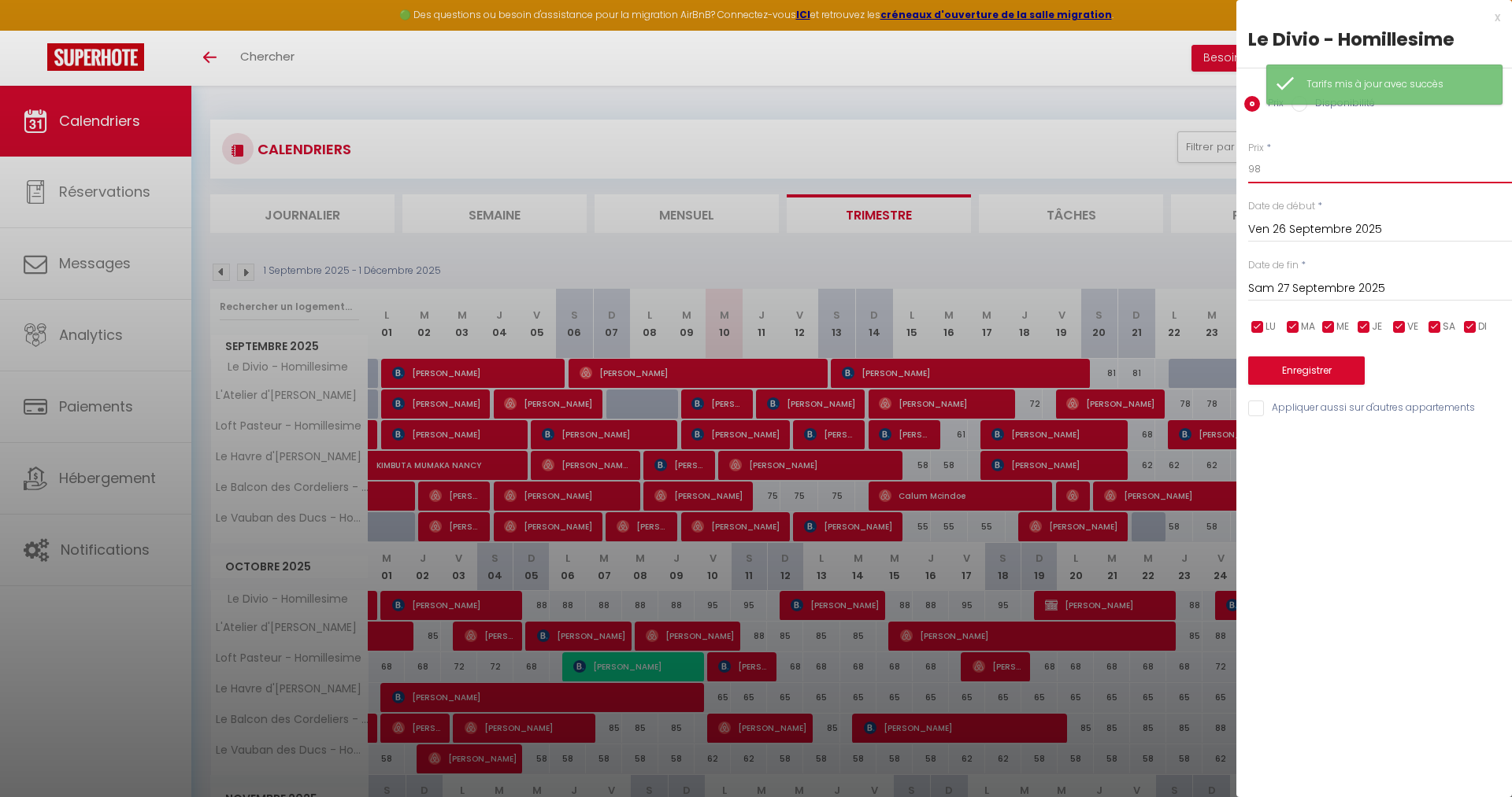
drag, startPoint x: 1271, startPoint y: 168, endPoint x: 1123, endPoint y: 133, distance: 152.1
click at [1249, 155] on input "98" at bounding box center [1380, 169] width 264 height 28
type input "88"
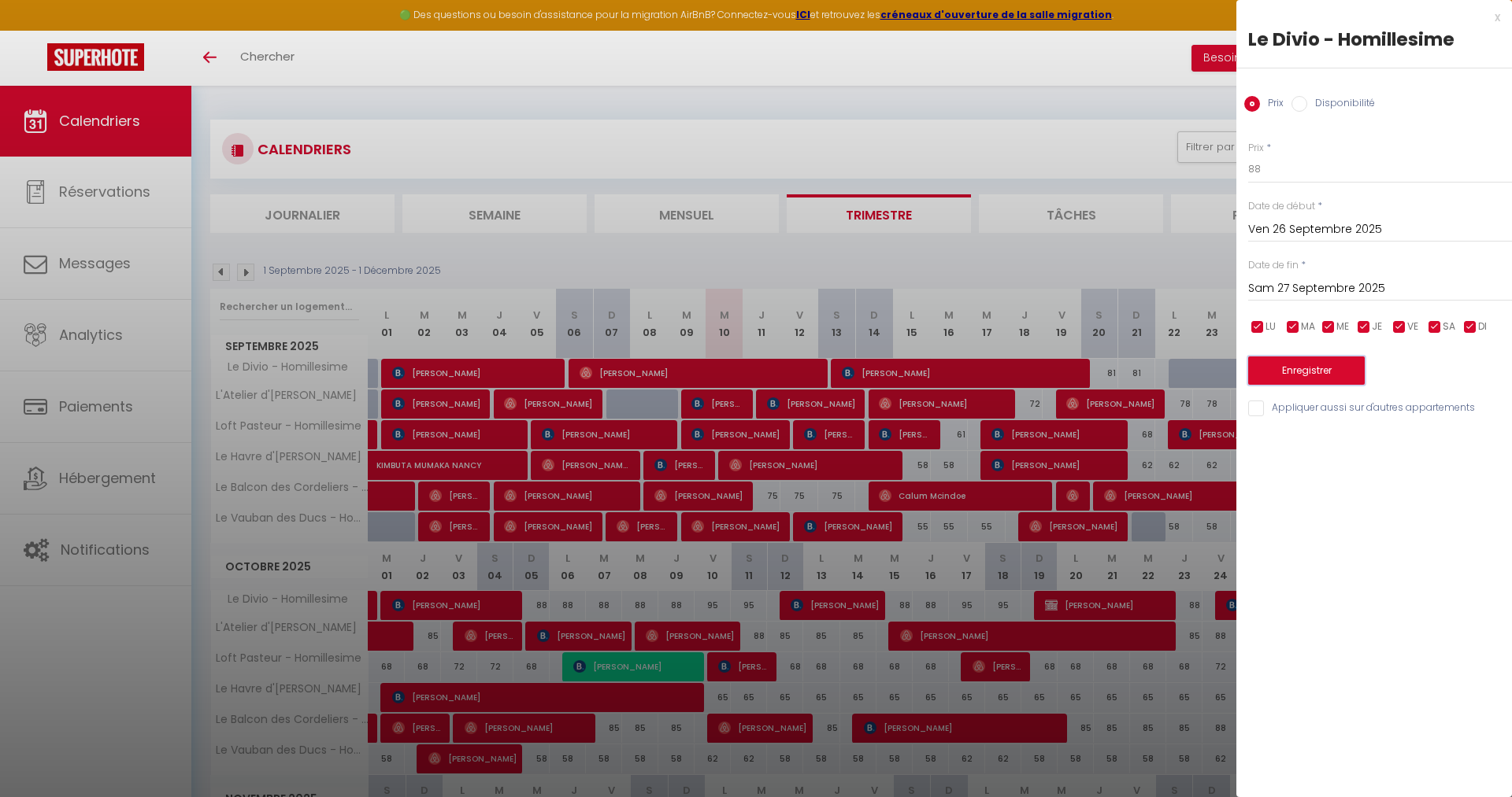
click at [1282, 371] on button "Enregistrer" at bounding box center [1307, 370] width 117 height 28
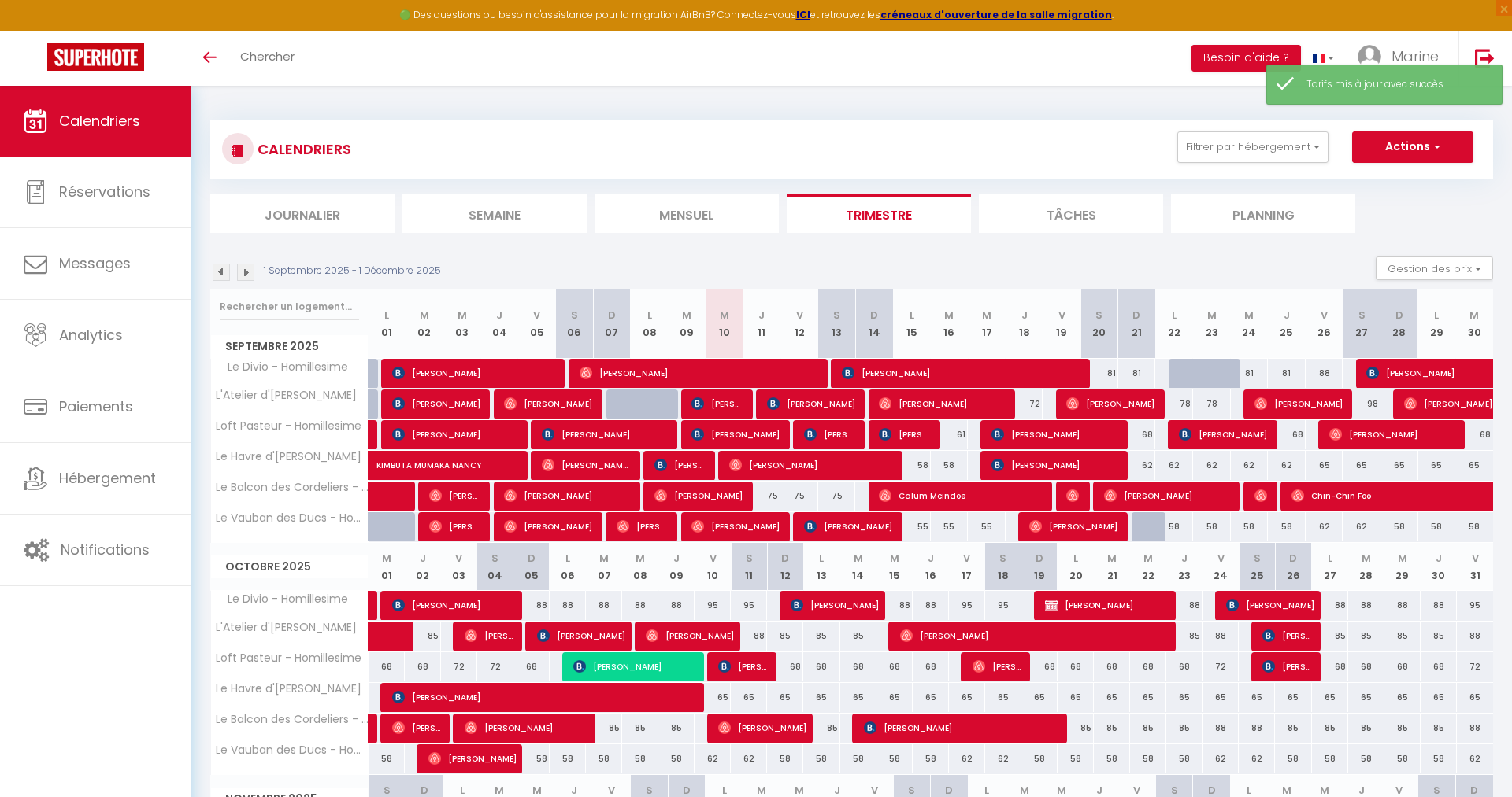
click at [1375, 410] on div "98" at bounding box center [1362, 404] width 38 height 29
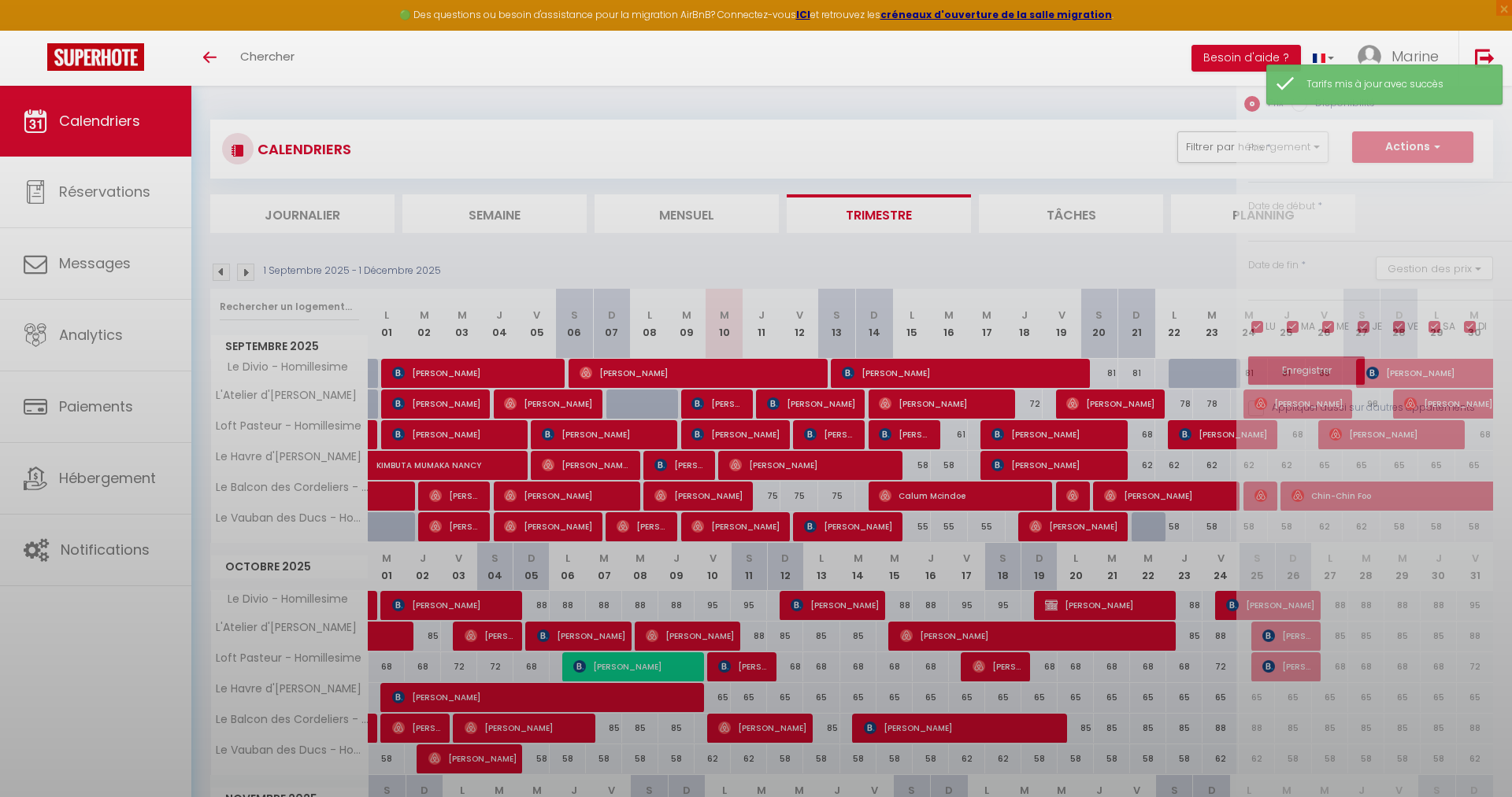
type input "98"
type input "Sam 27 Septembre 2025"
type input "Dim 28 Septembre 2025"
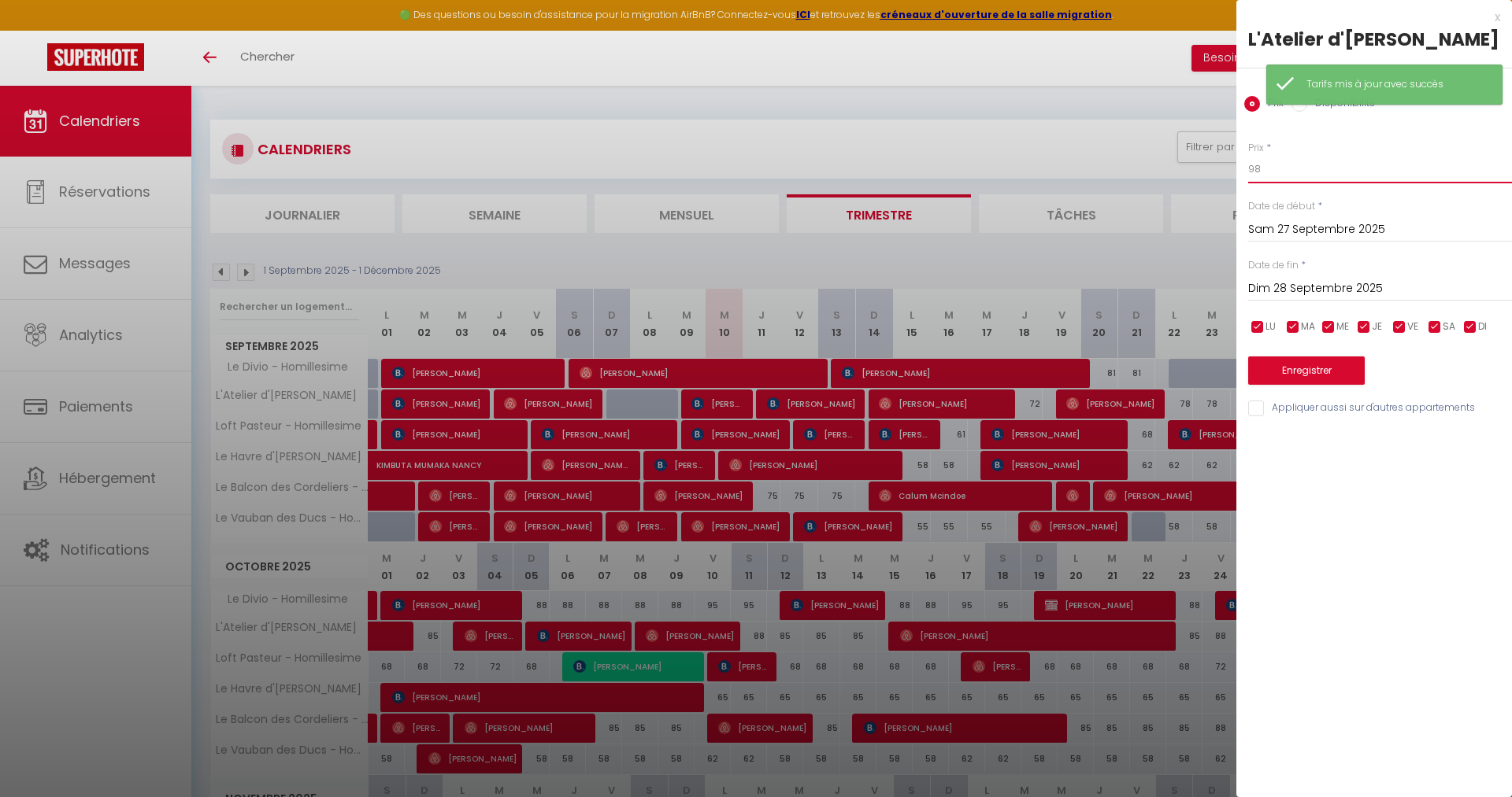
drag, startPoint x: 1270, startPoint y: 198, endPoint x: 1195, endPoint y: 174, distance: 78.7
click at [1249, 183] on input "98" at bounding box center [1380, 169] width 264 height 28
type input "88"
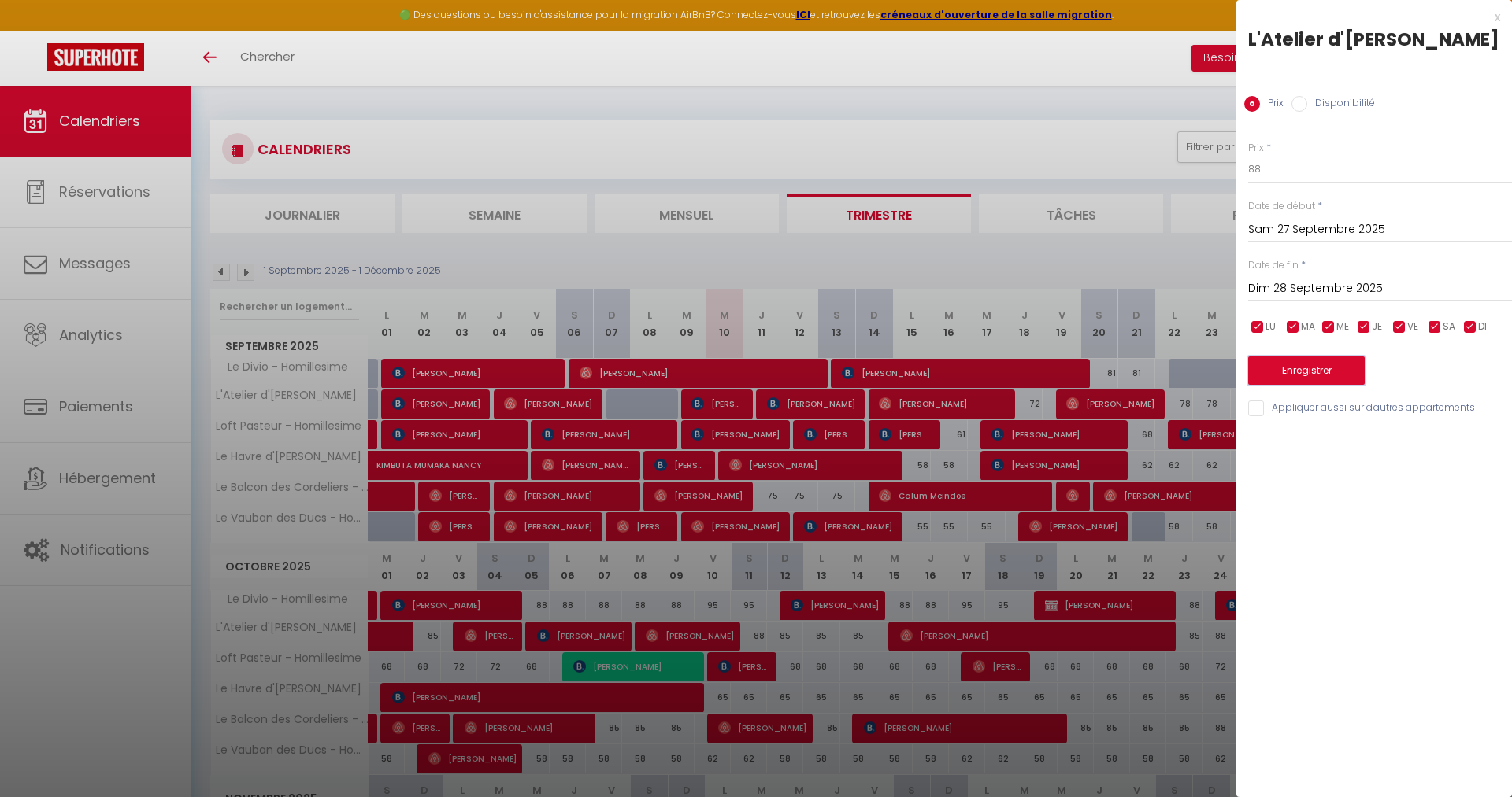
click at [1302, 385] on button "Enregistrer" at bounding box center [1307, 370] width 117 height 28
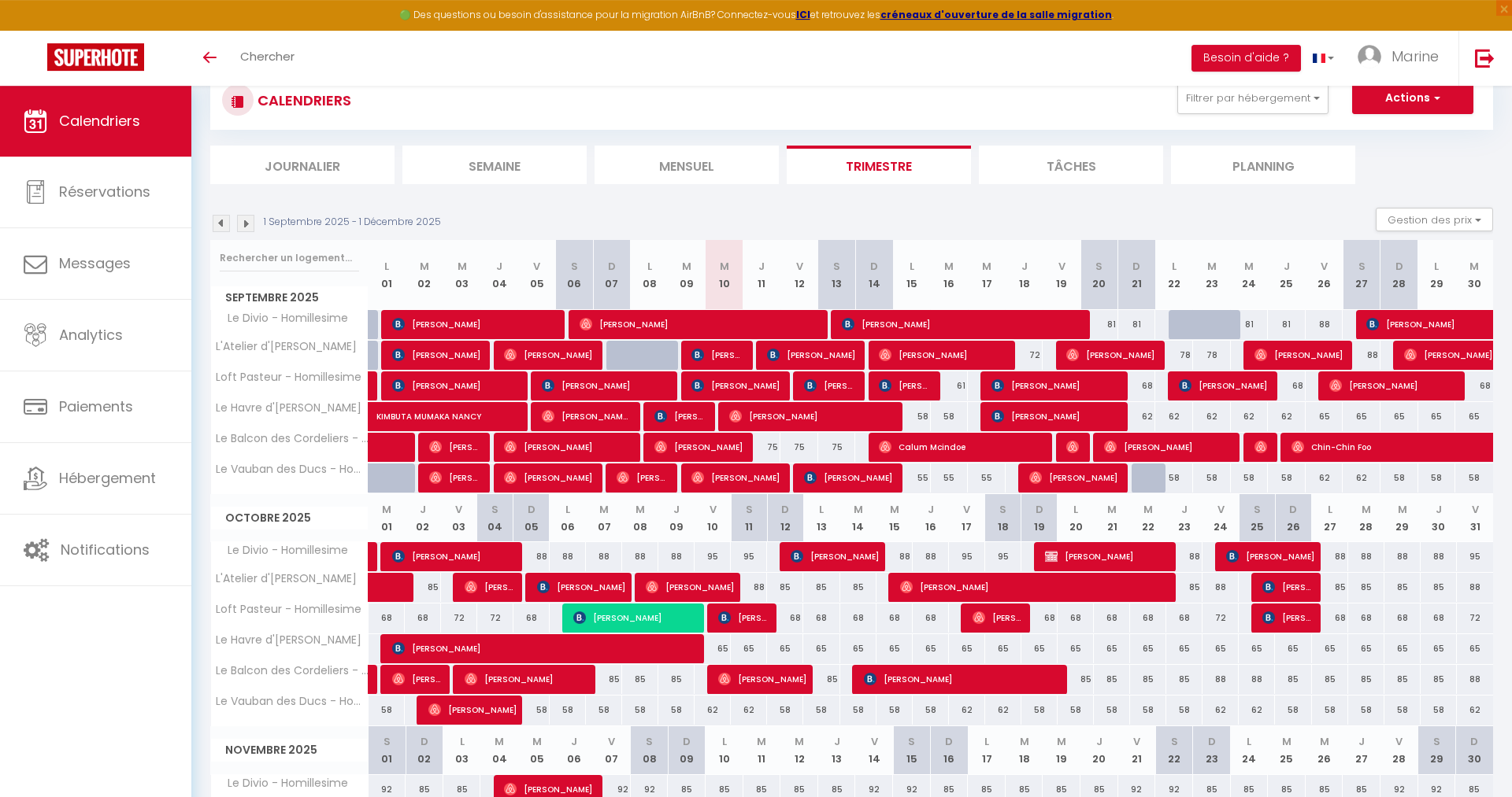
scroll to position [80, 0]
